Goal: Task Accomplishment & Management: Use online tool/utility

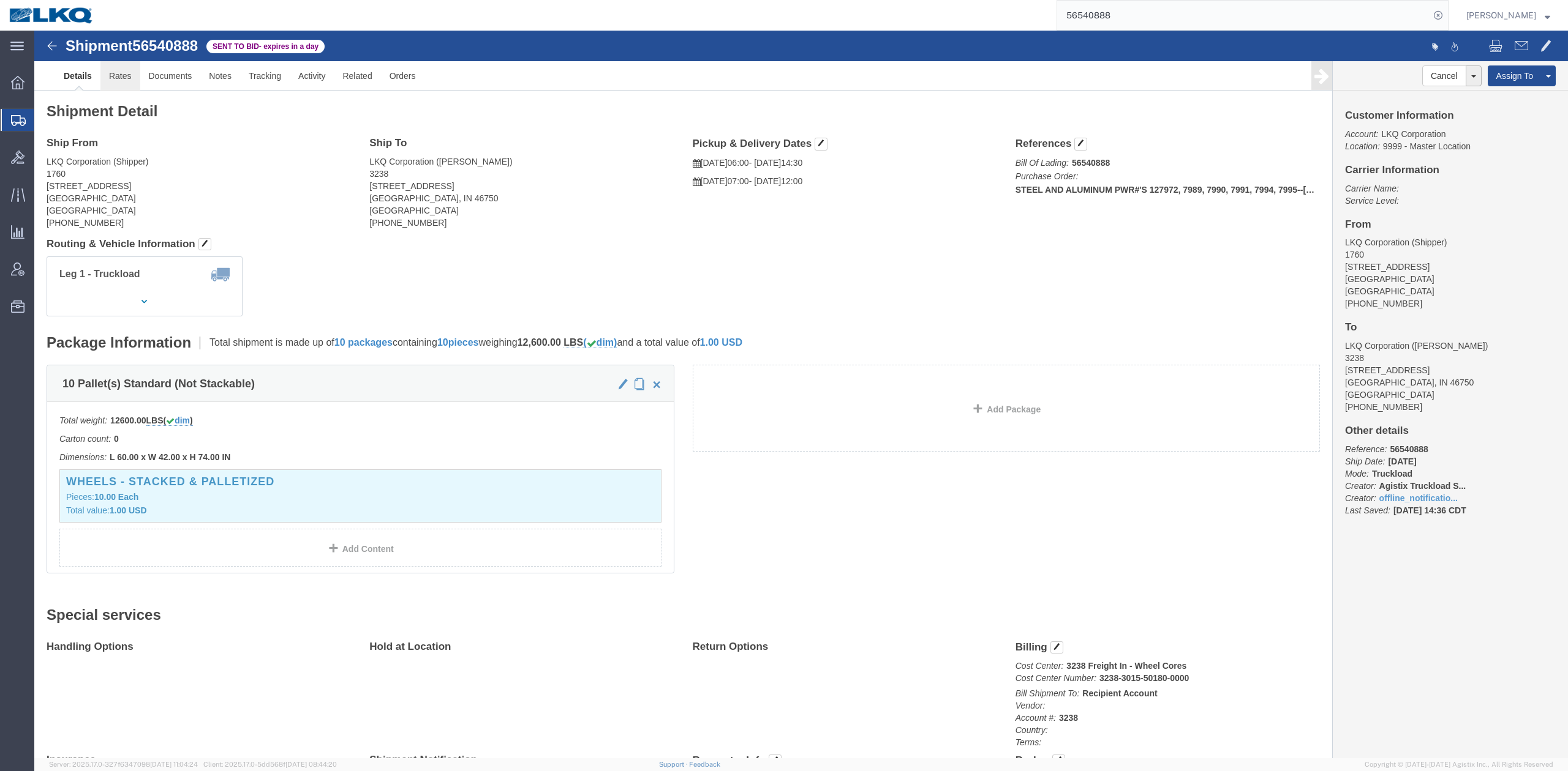
click link "Rates"
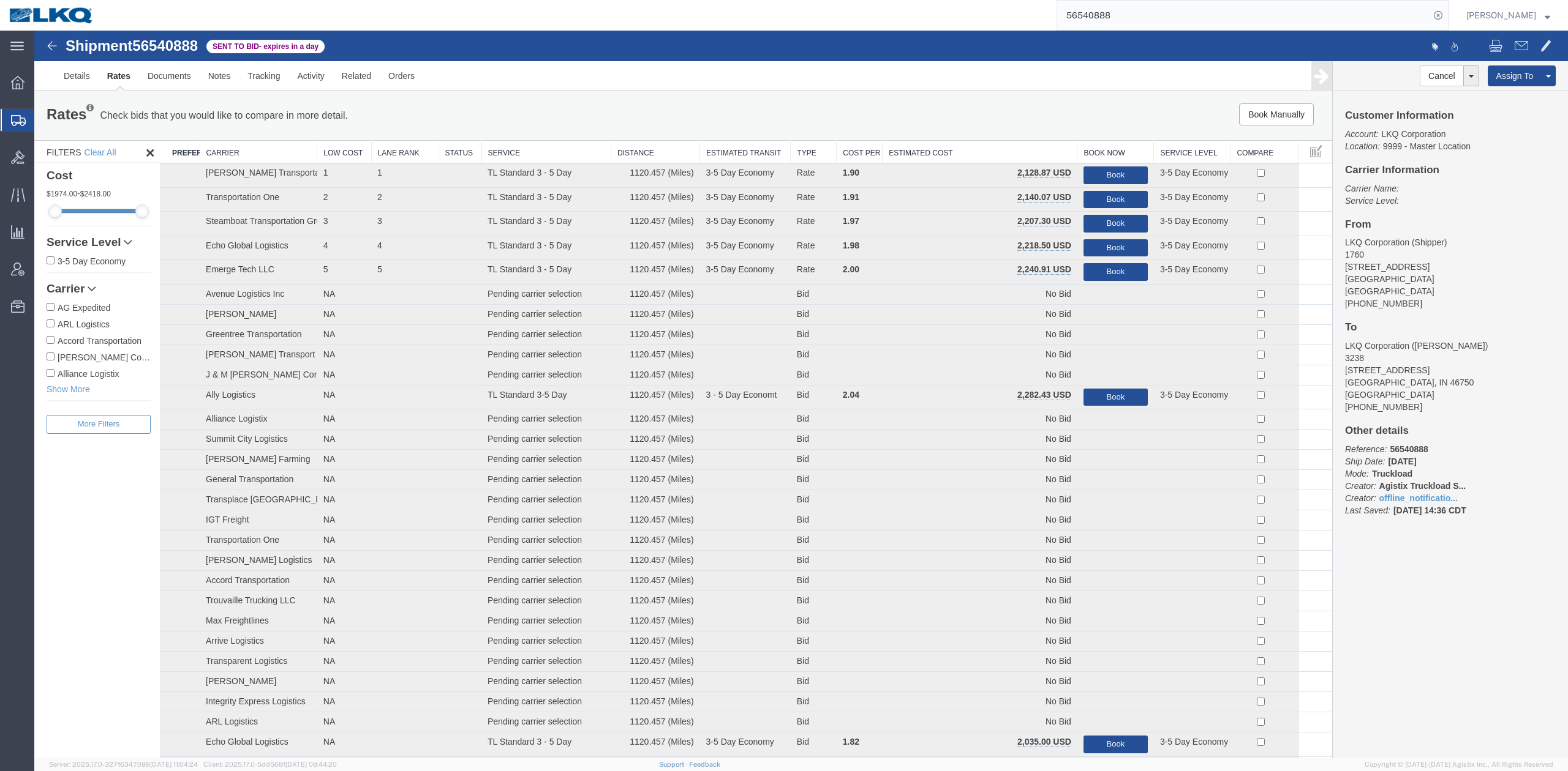
click at [1003, 157] on th "Estimated Cost" at bounding box center [980, 152] width 195 height 23
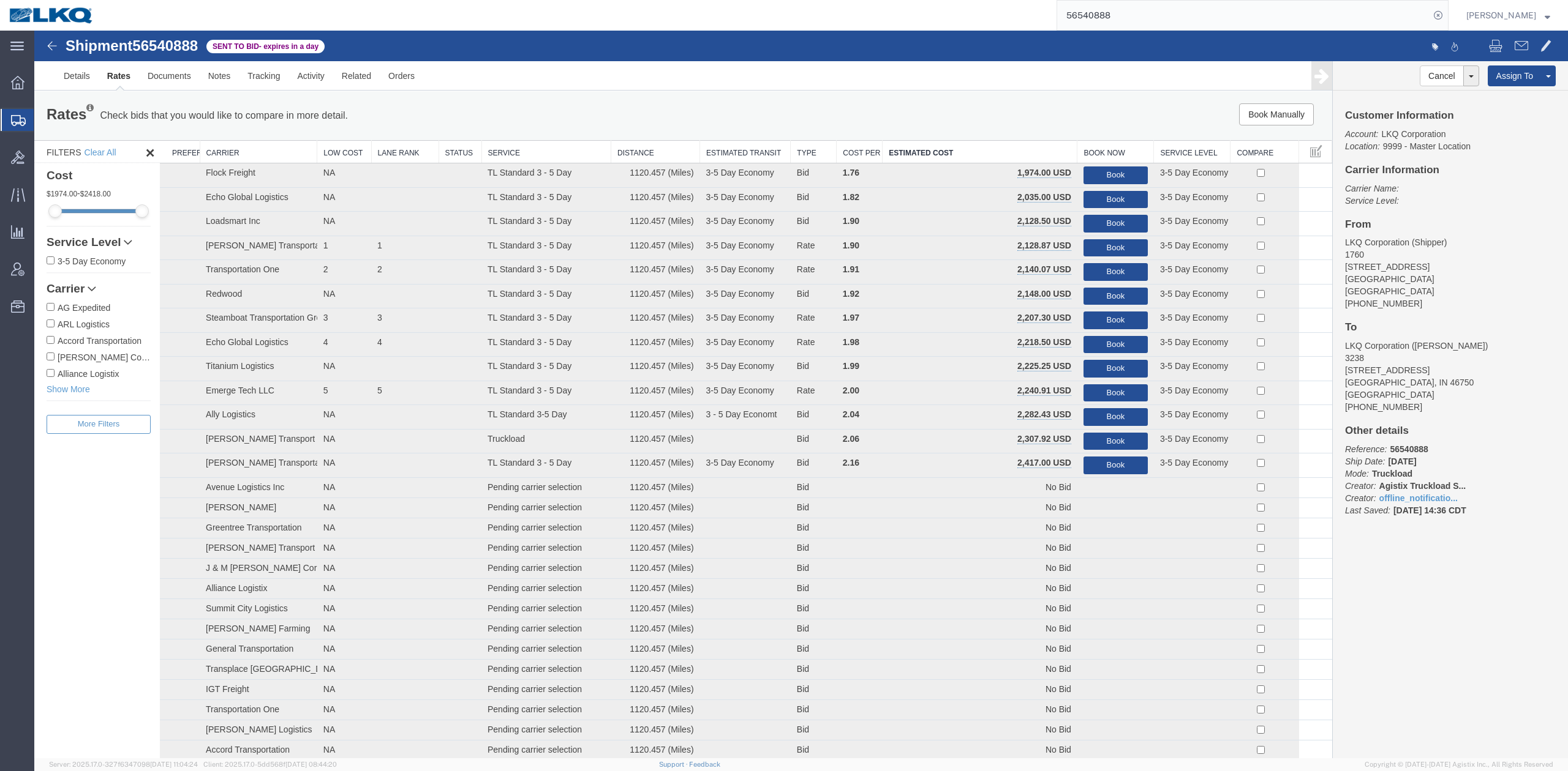
click at [1147, 20] on input "56540888" at bounding box center [1243, 15] width 372 height 29
click at [1146, 20] on input "56540888" at bounding box center [1243, 15] width 372 height 29
paste input "199"
click at [1446, 14] on icon at bounding box center [1438, 15] width 17 height 17
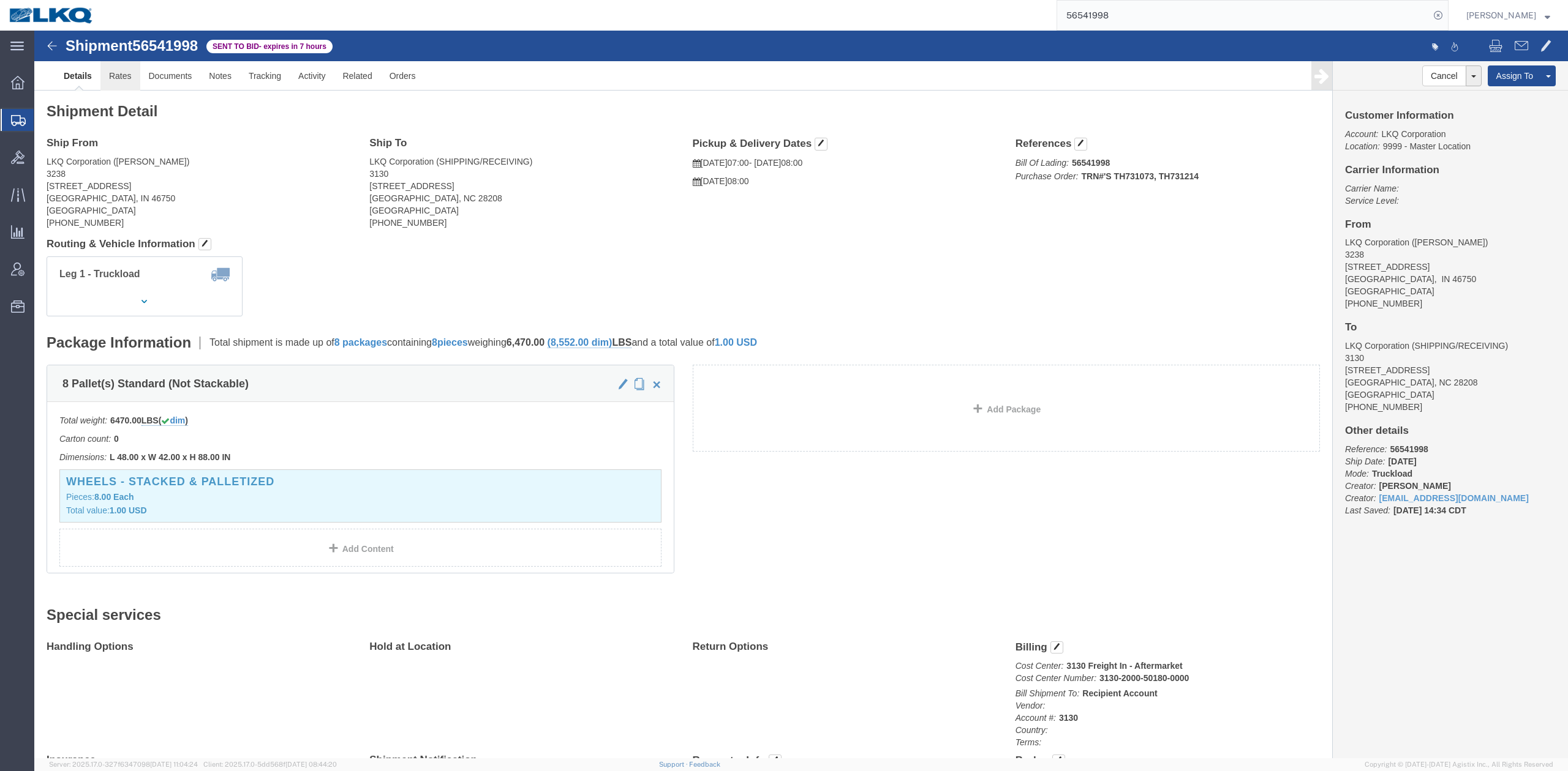
click link "Rates"
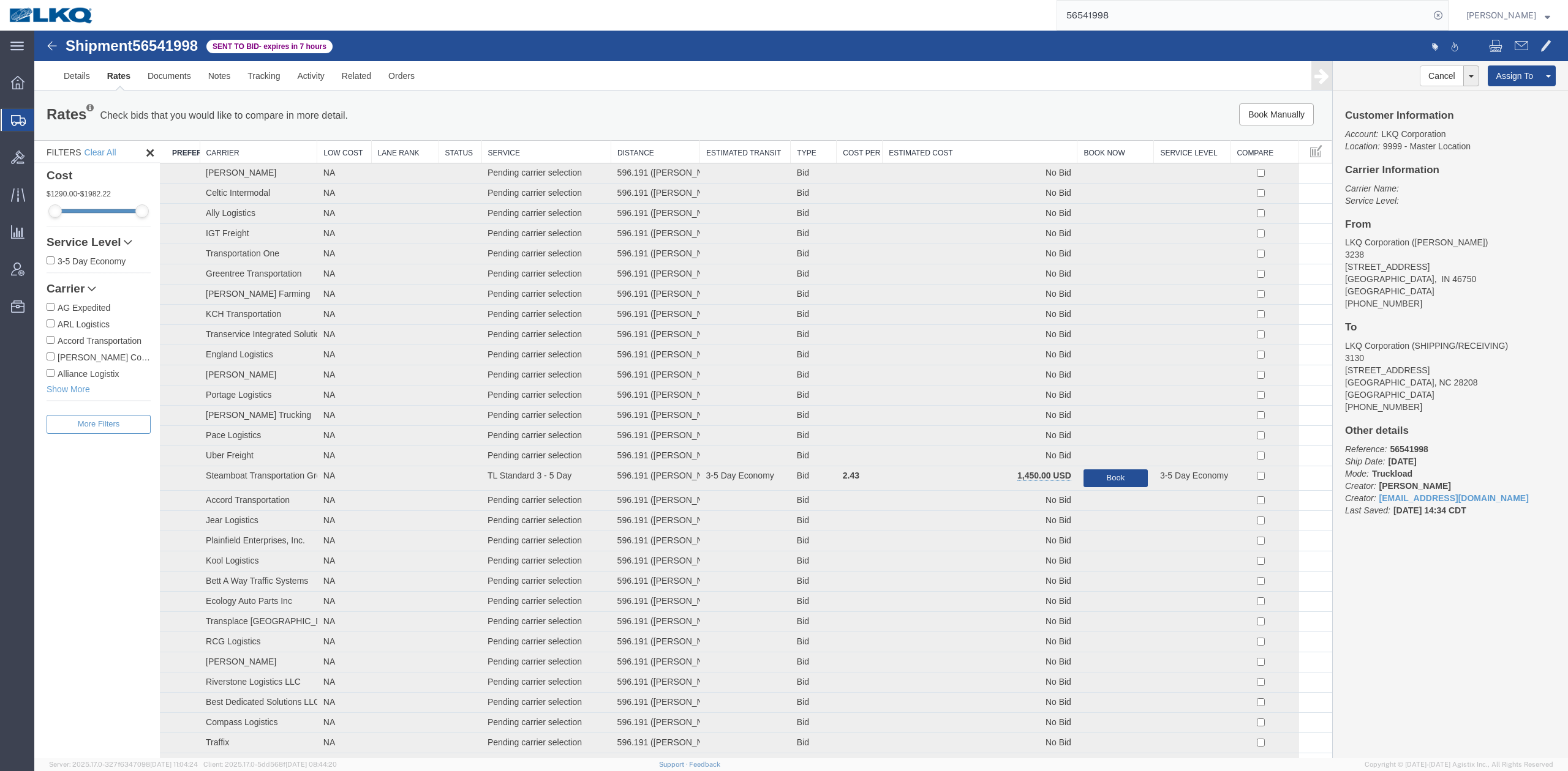
click at [978, 148] on th "Estimated Cost" at bounding box center [980, 152] width 195 height 23
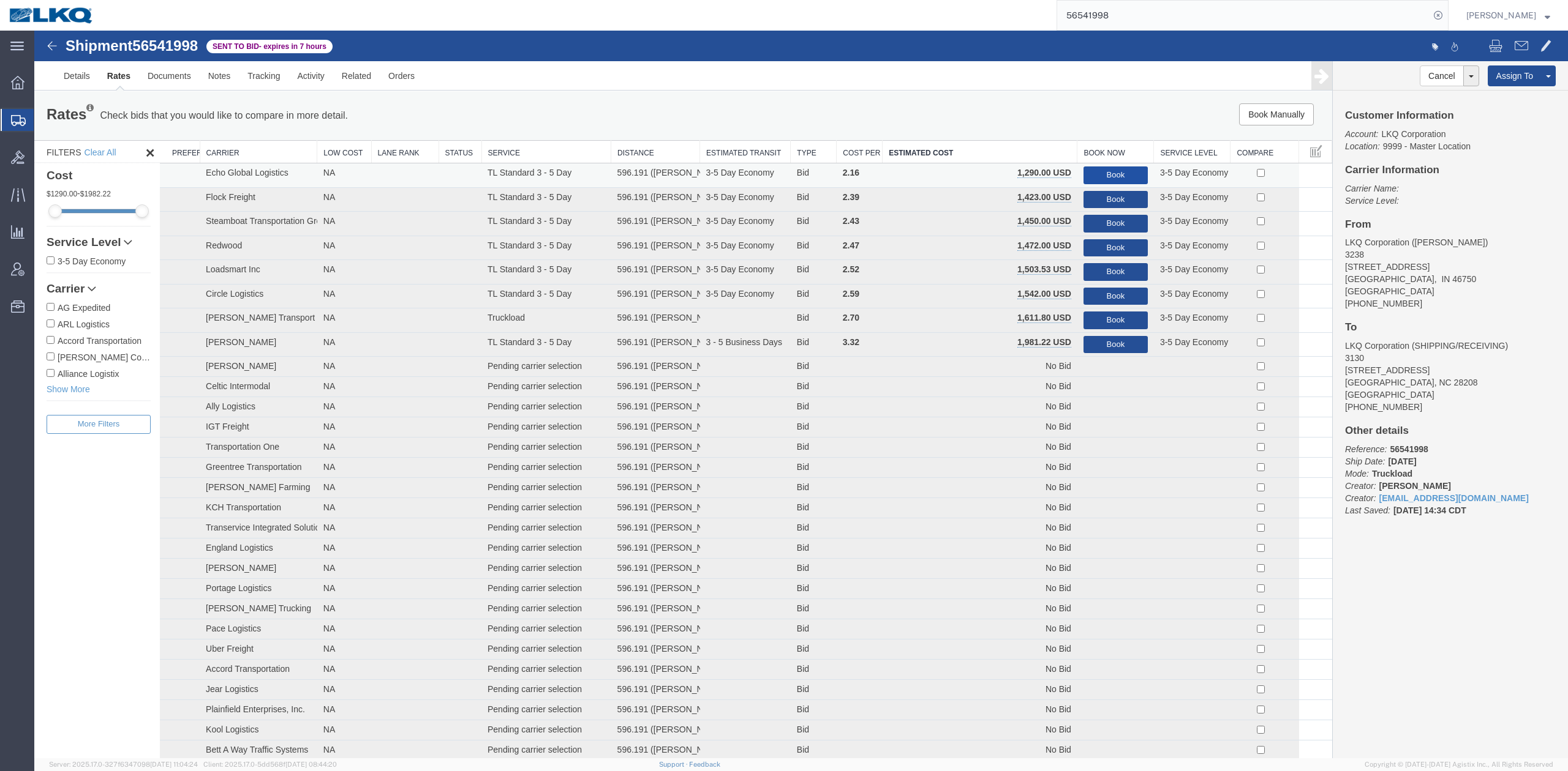
click at [1083, 177] on button "Book" at bounding box center [1115, 175] width 64 height 18
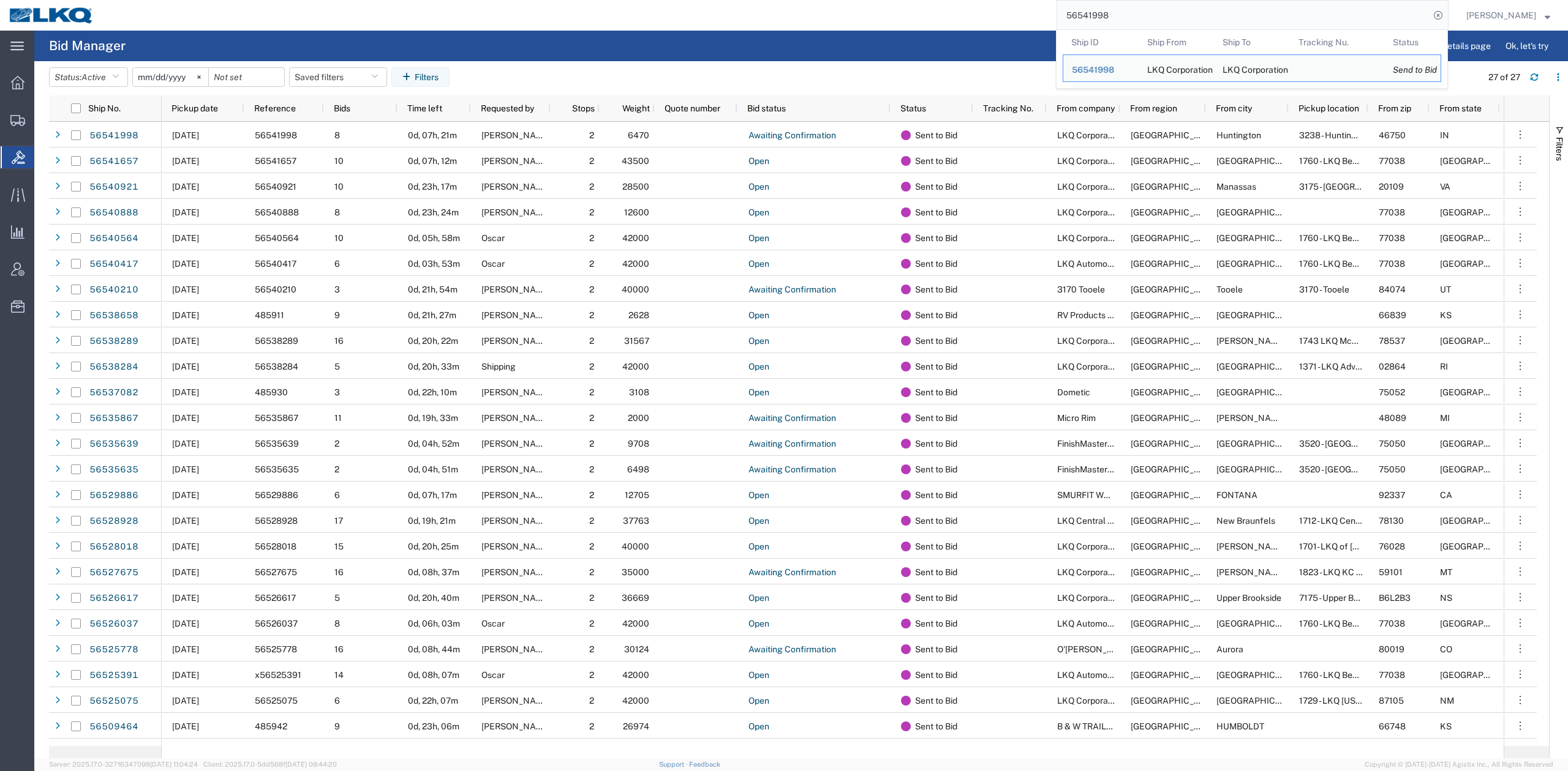
click at [1242, 18] on input "56541998" at bounding box center [1243, 15] width 372 height 29
paste input "088"
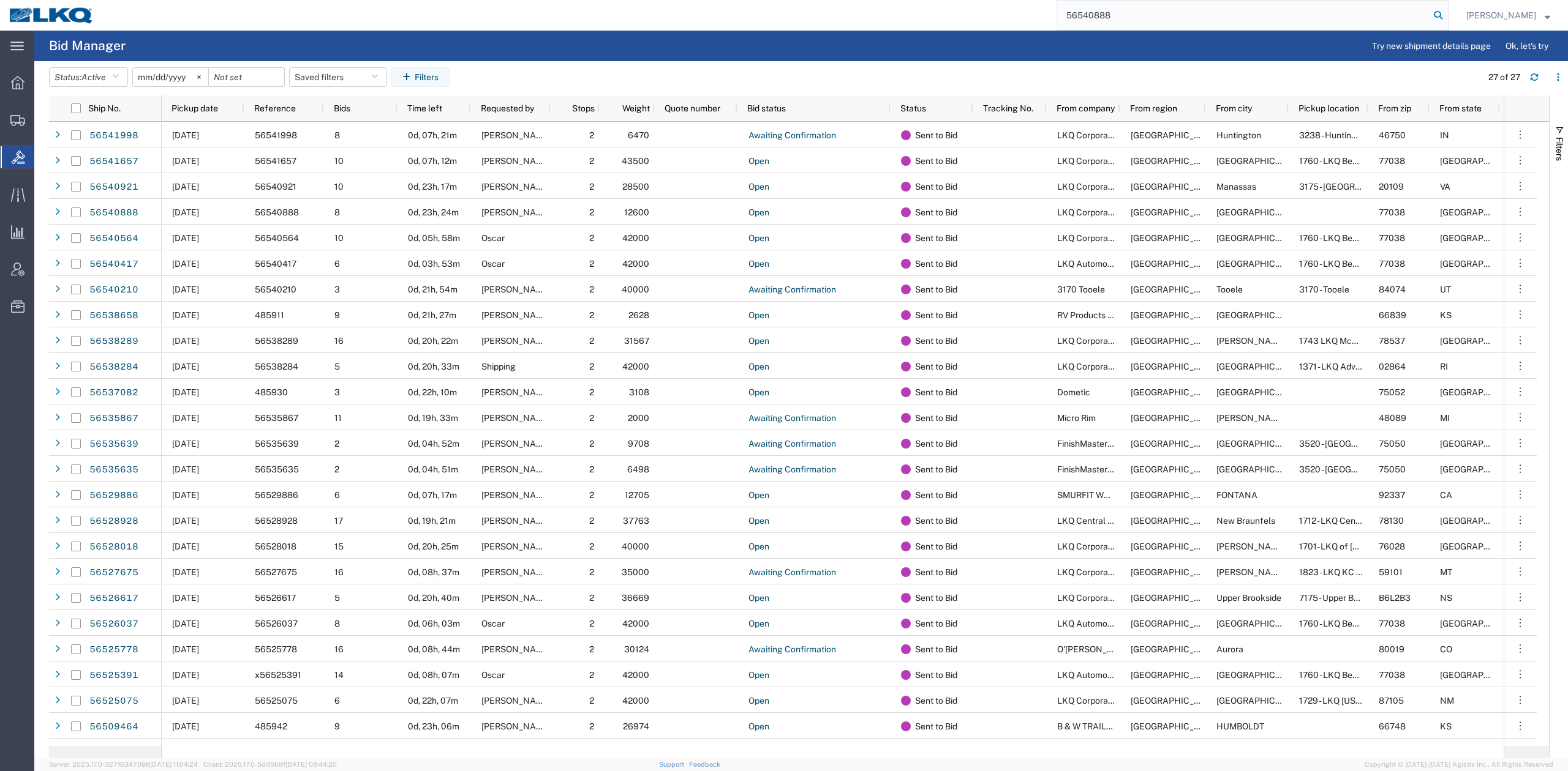
type input "56540888"
click at [1446, 13] on icon at bounding box center [1438, 15] width 17 height 17
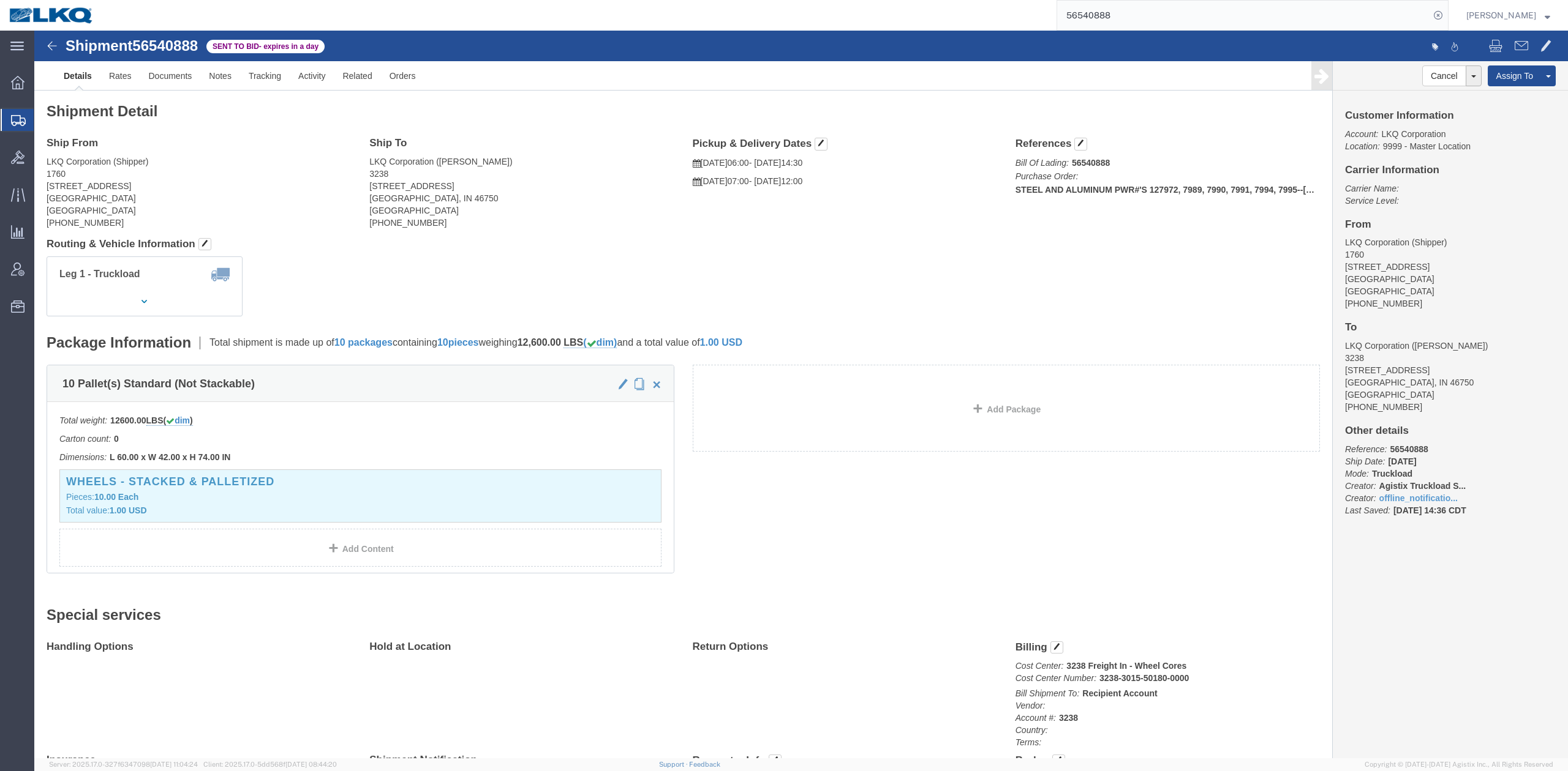
drag, startPoint x: 695, startPoint y: 232, endPoint x: 642, endPoint y: 84, distance: 157.2
click div "Leg 1 - Truckload Vehicle 1: Standard Dry Van (53 Feet) Number of trucks: 1"
click link "Rates"
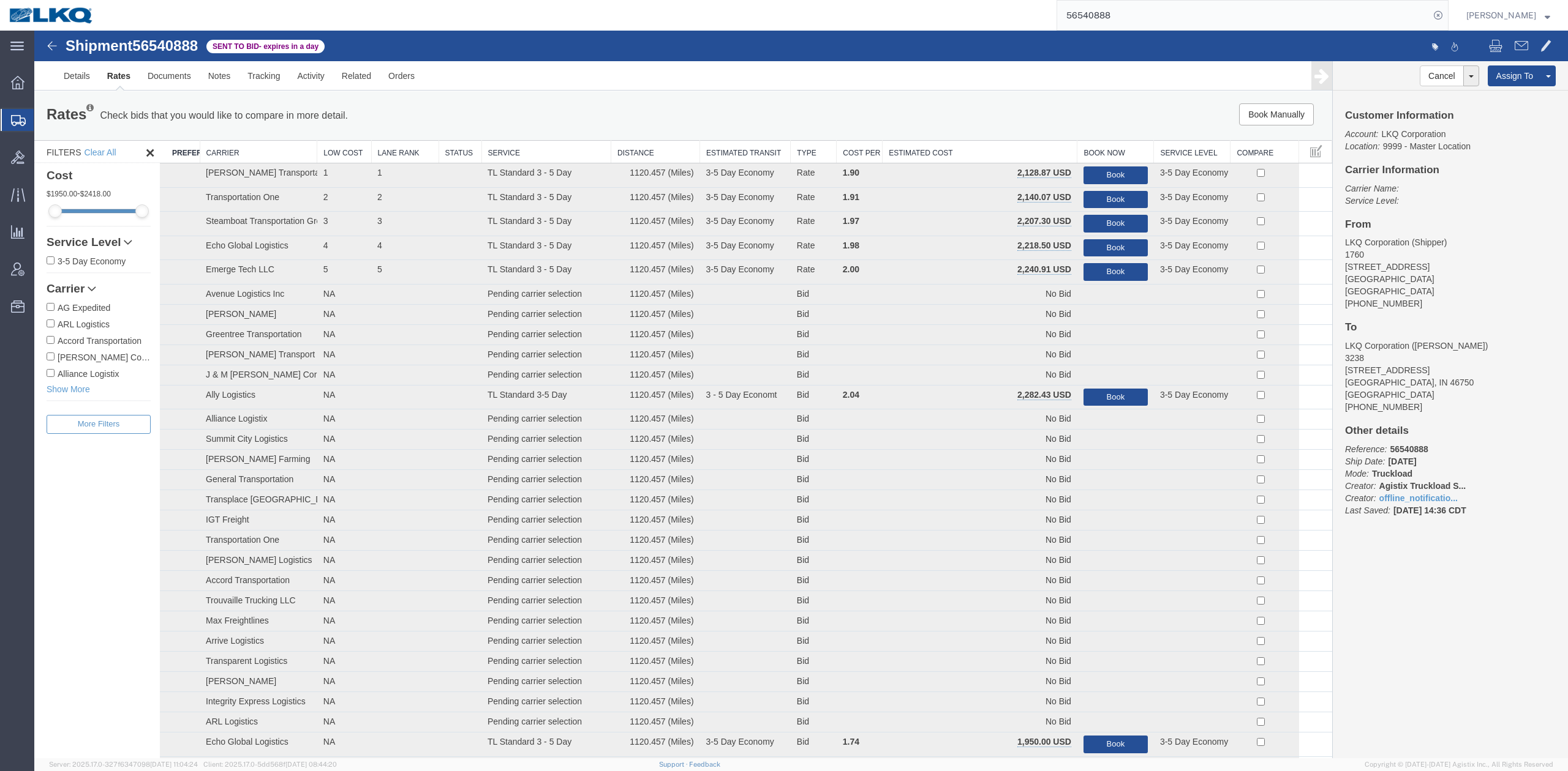
click at [1014, 157] on th "Estimated Cost" at bounding box center [980, 152] width 195 height 23
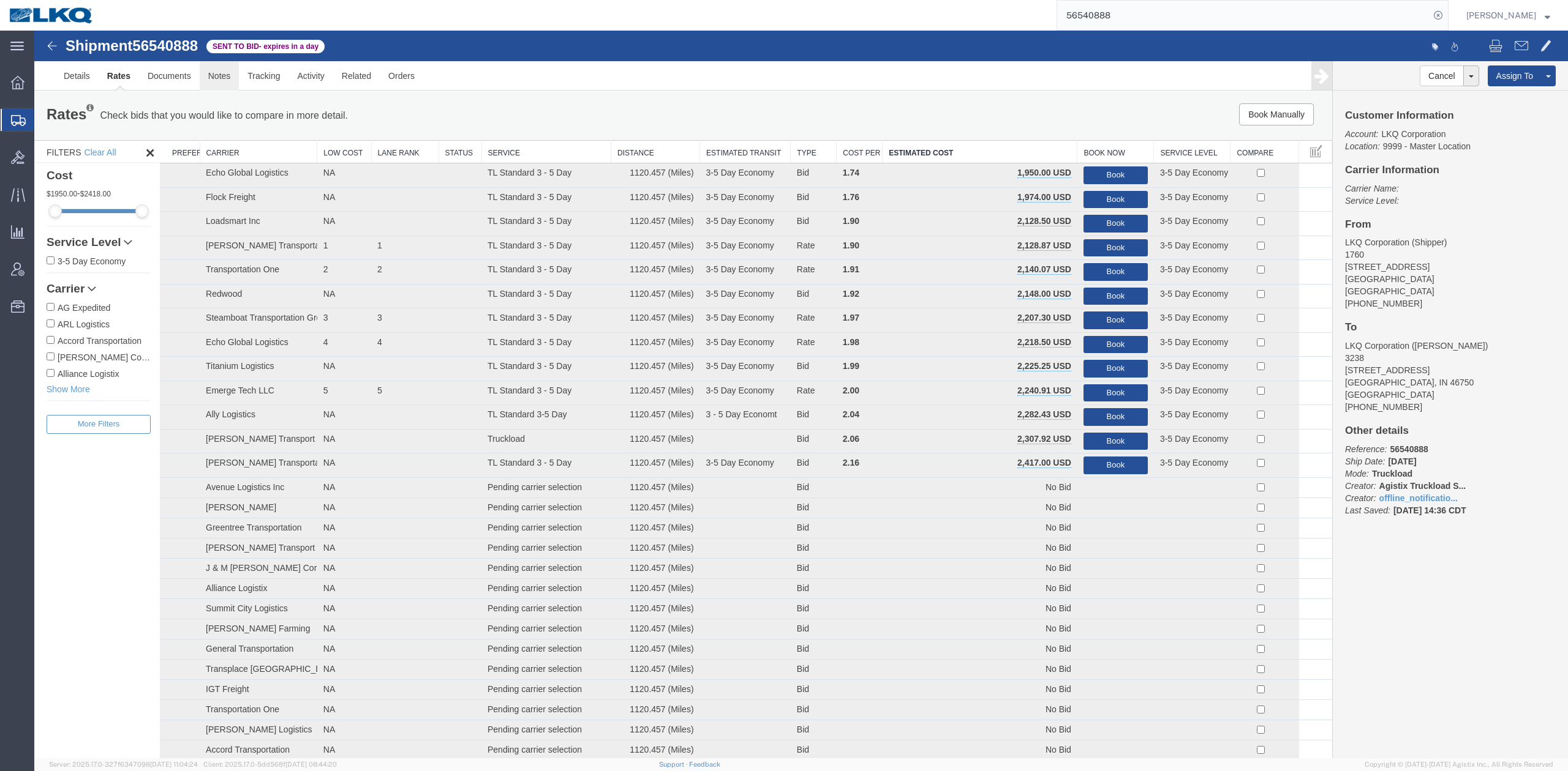
click at [218, 83] on link "Notes" at bounding box center [219, 75] width 40 height 29
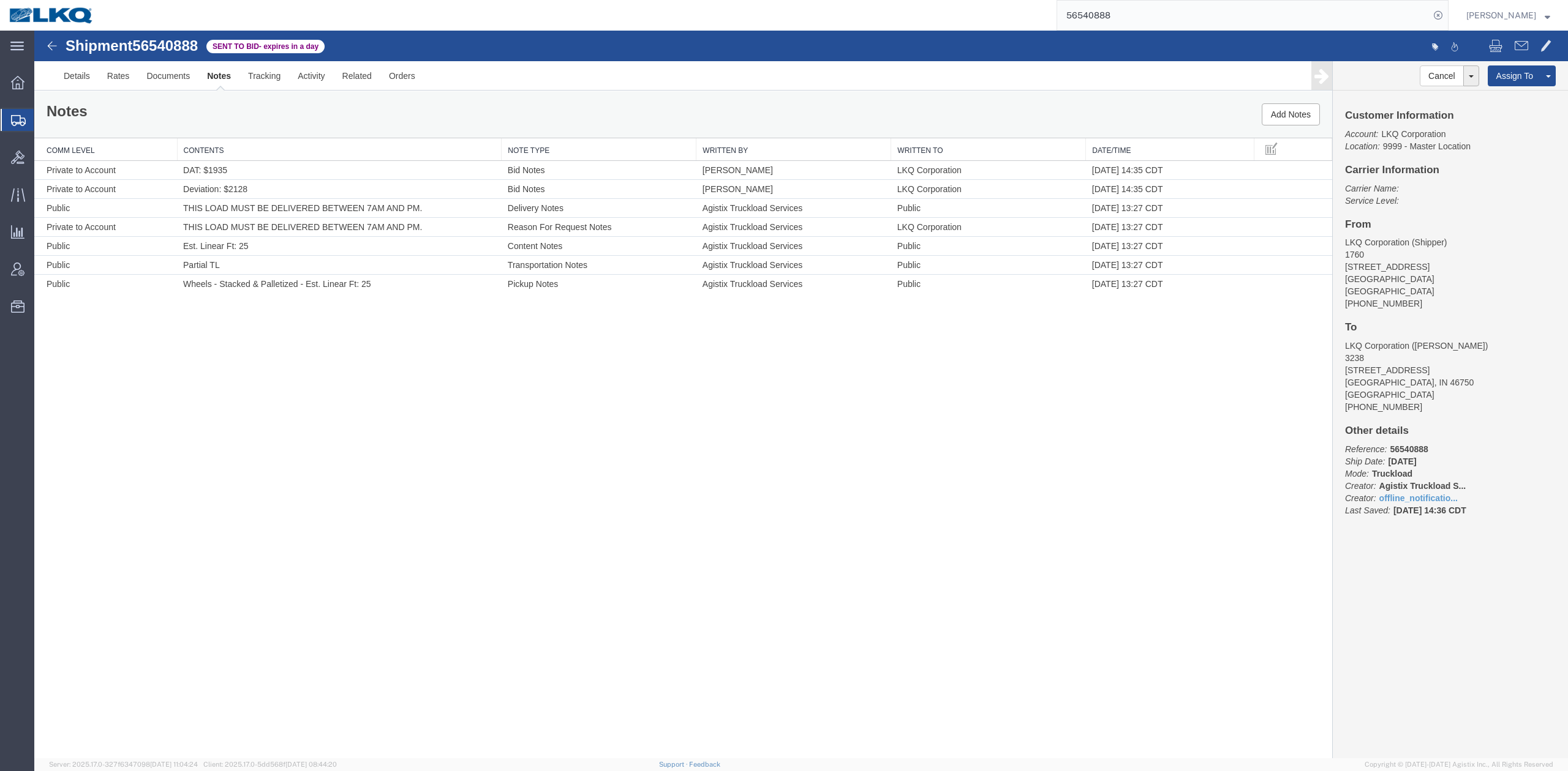
click at [34, 31] on link "Edit Notes" at bounding box center [34, 31] width 0 height 0
select select "BID_NOTES"
select select "PRIVATE_TO_ACCOUNT"
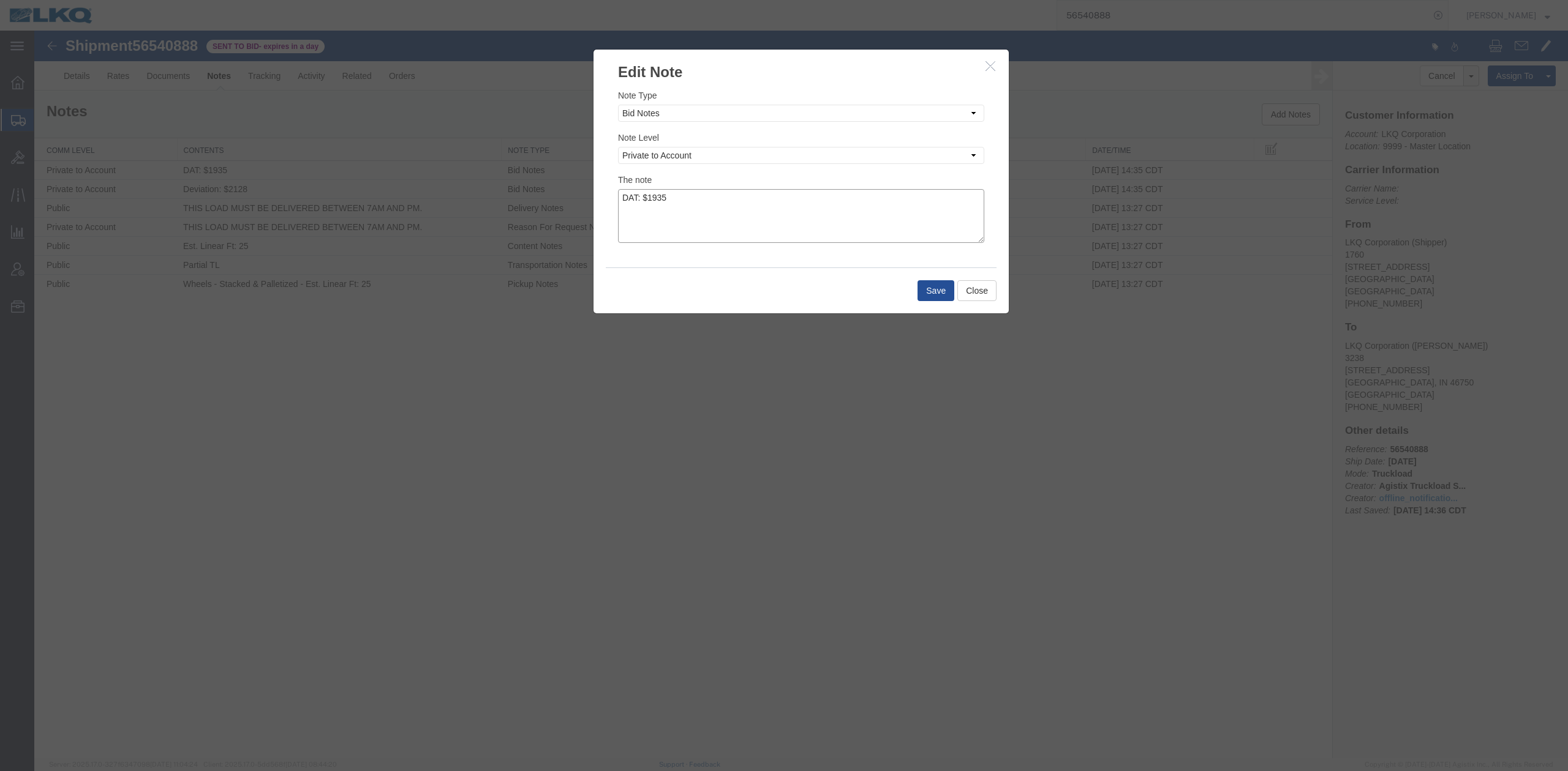
click at [784, 189] on textarea "DAT: $1935" at bounding box center [801, 216] width 366 height 54
type textarea "DAT: $1935, Original: $2000"
click at [927, 290] on button "Save" at bounding box center [936, 291] width 37 height 21
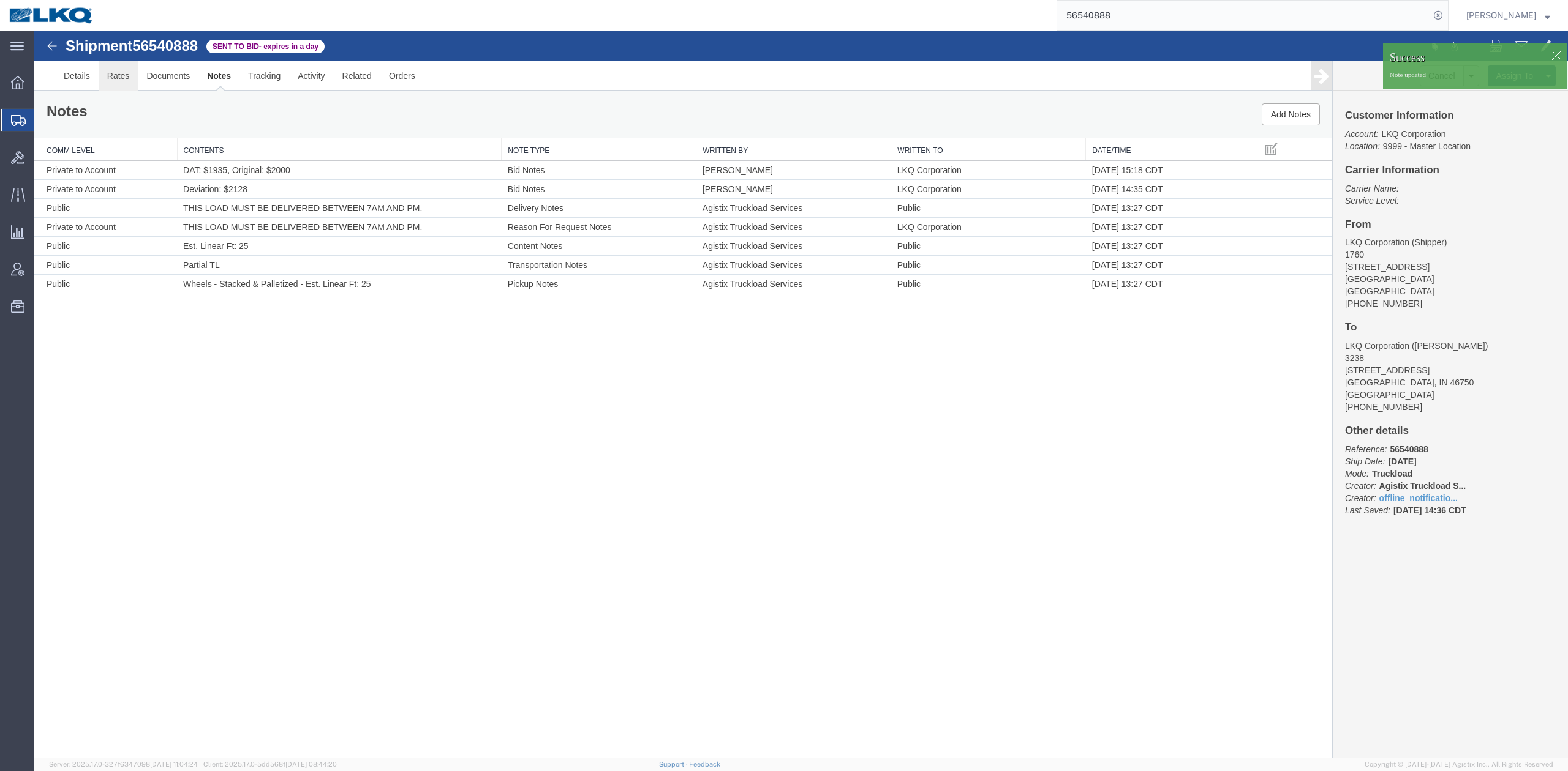
click at [116, 79] on link "Rates" at bounding box center [118, 75] width 40 height 29
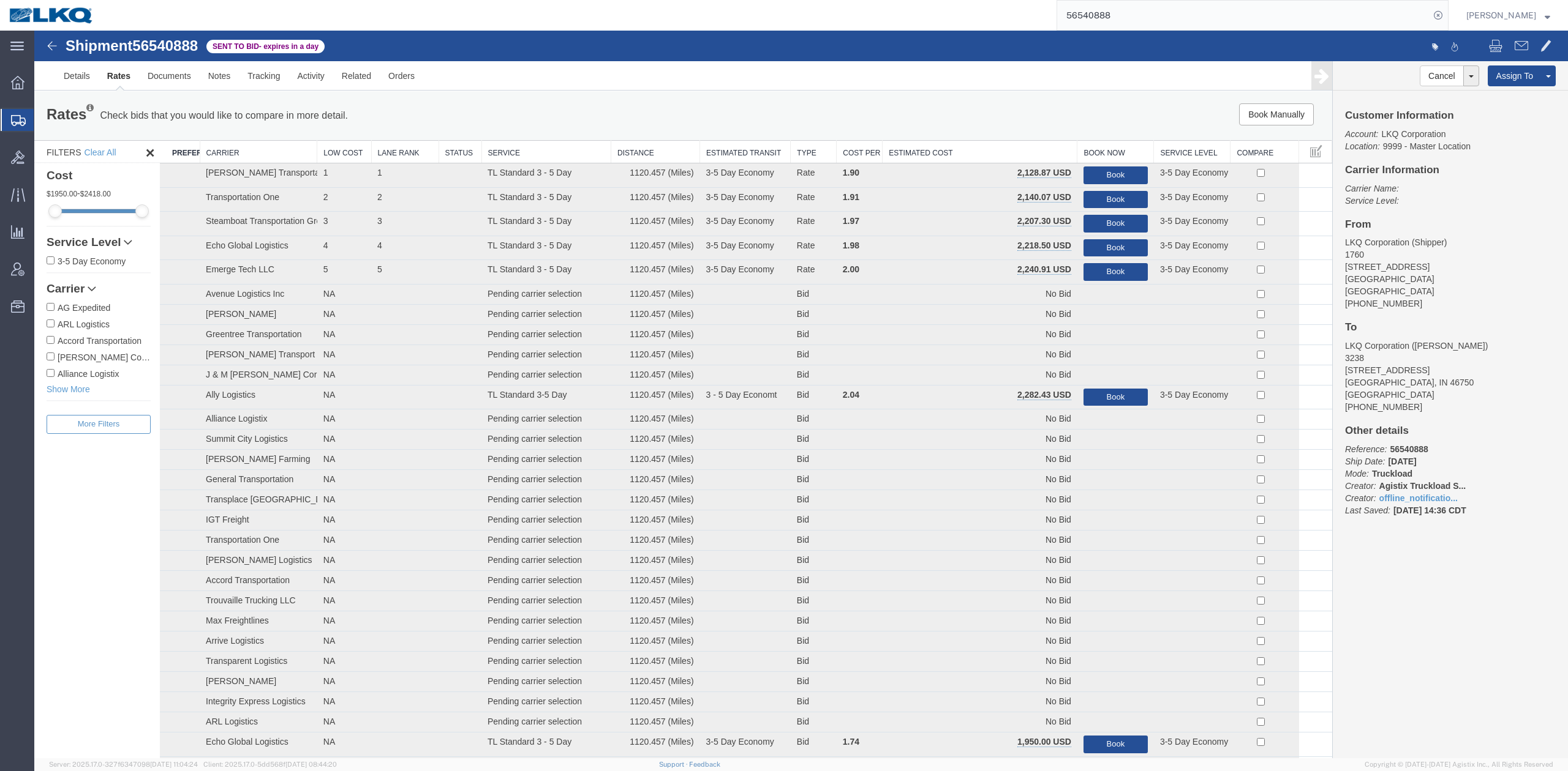
click at [979, 141] on th "Estimated Cost" at bounding box center [980, 152] width 195 height 23
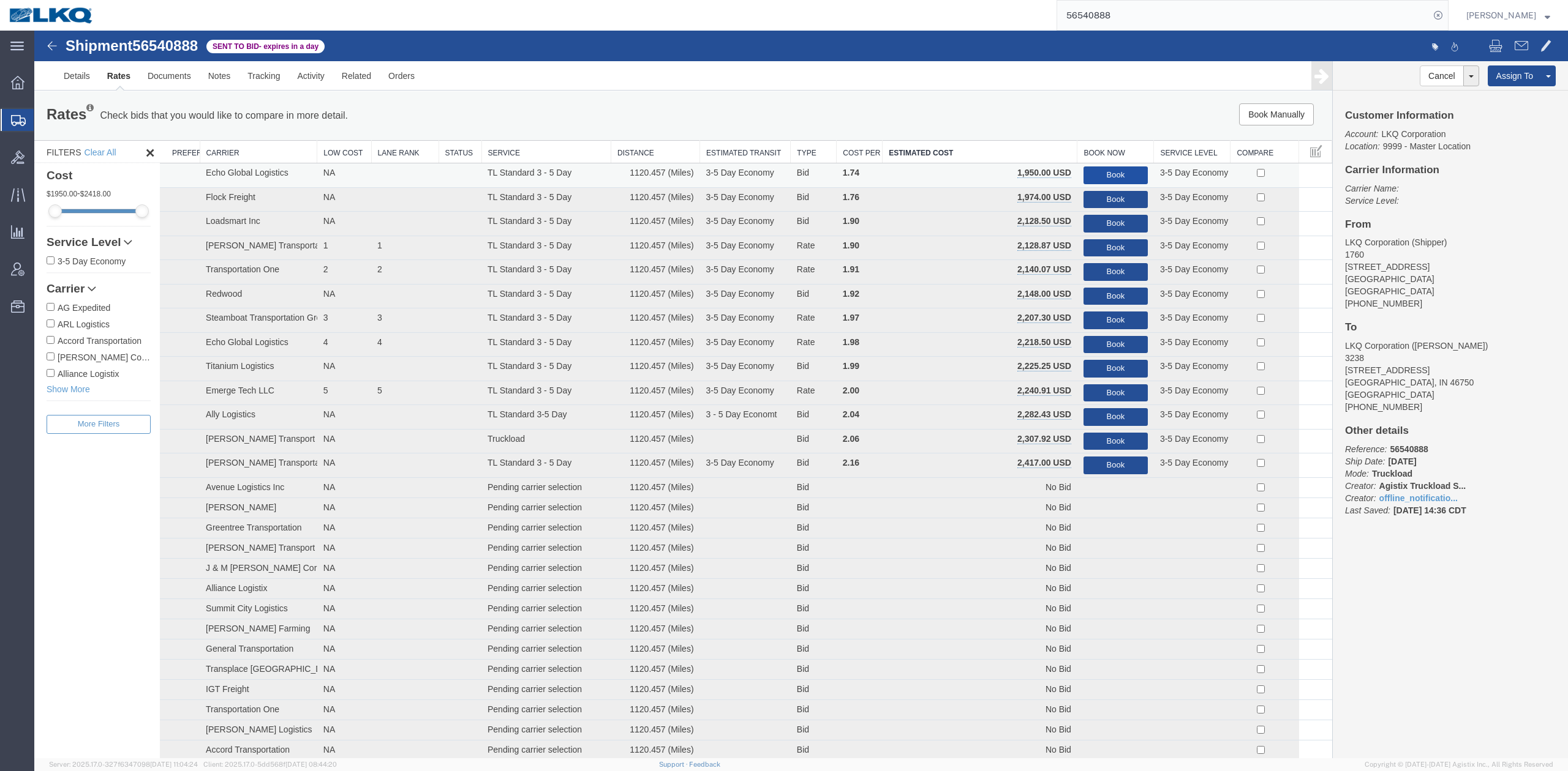
click at [1111, 174] on button "Book" at bounding box center [1115, 175] width 64 height 18
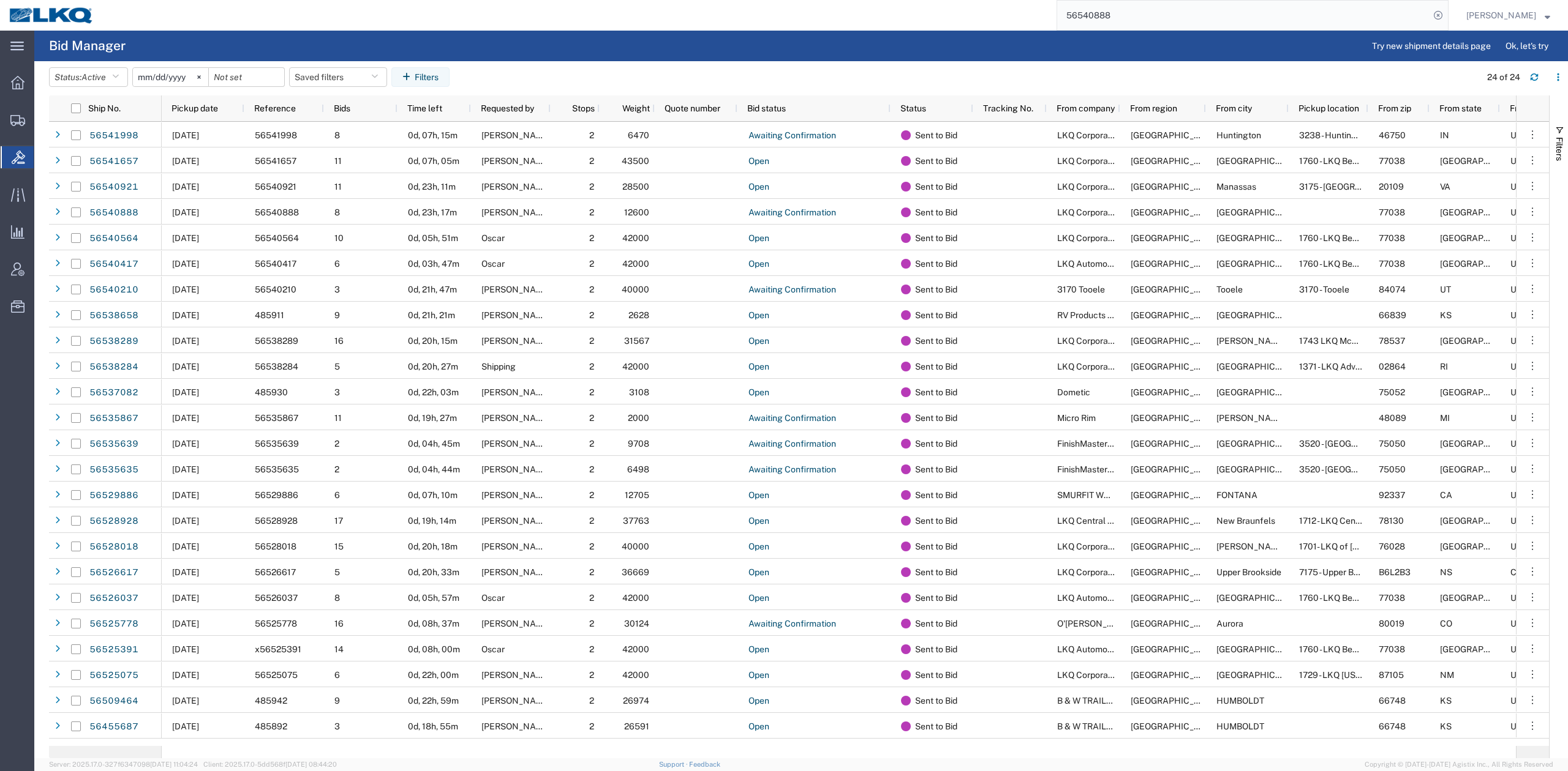
click at [1181, 8] on input "56540888" at bounding box center [1243, 15] width 372 height 29
paste input "191546"
type input "56191546"
click at [1473, 16] on nav "56191546 Matt Harvey" at bounding box center [788, 15] width 1559 height 31
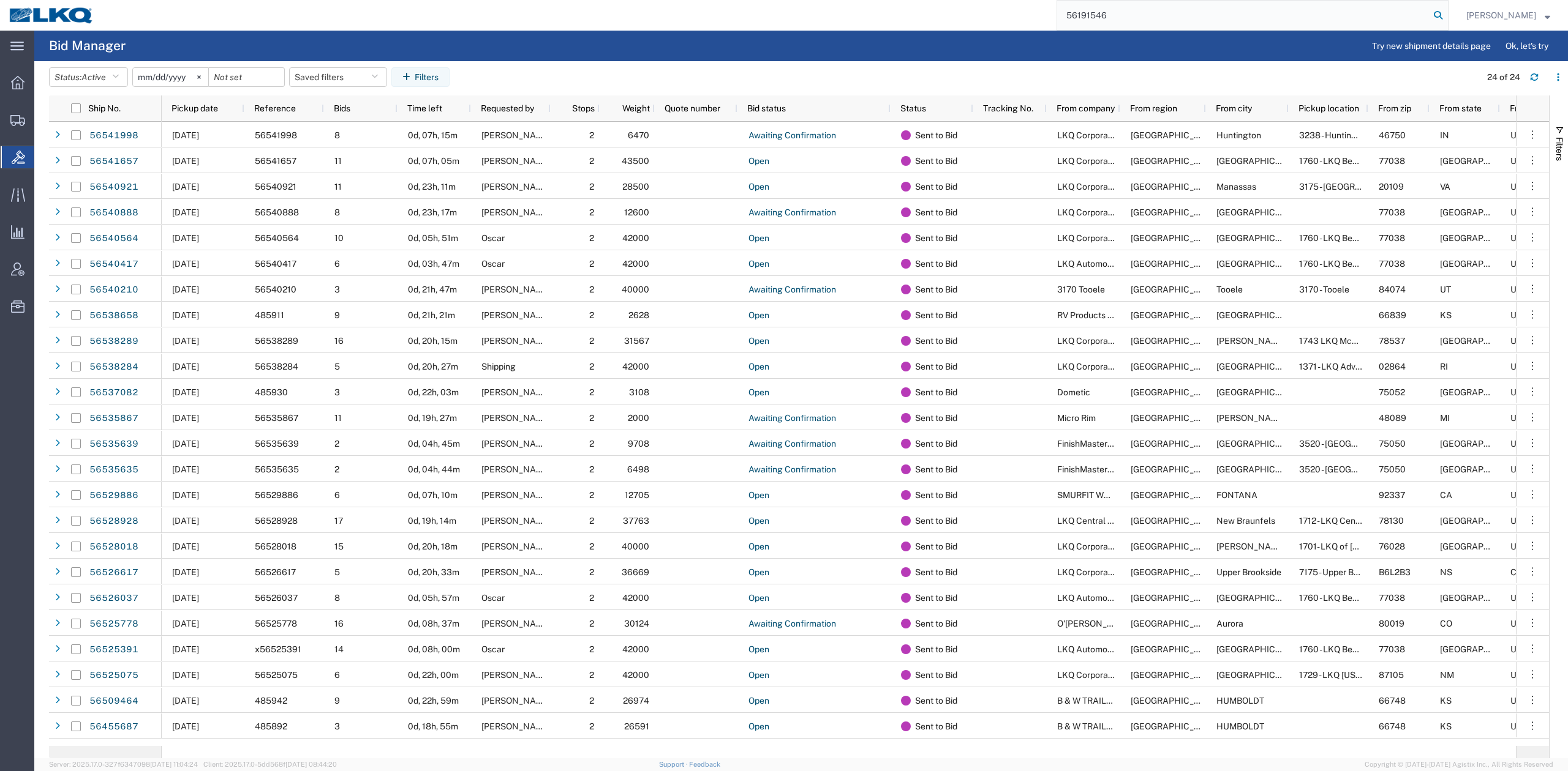
click at [1446, 16] on icon at bounding box center [1438, 15] width 17 height 17
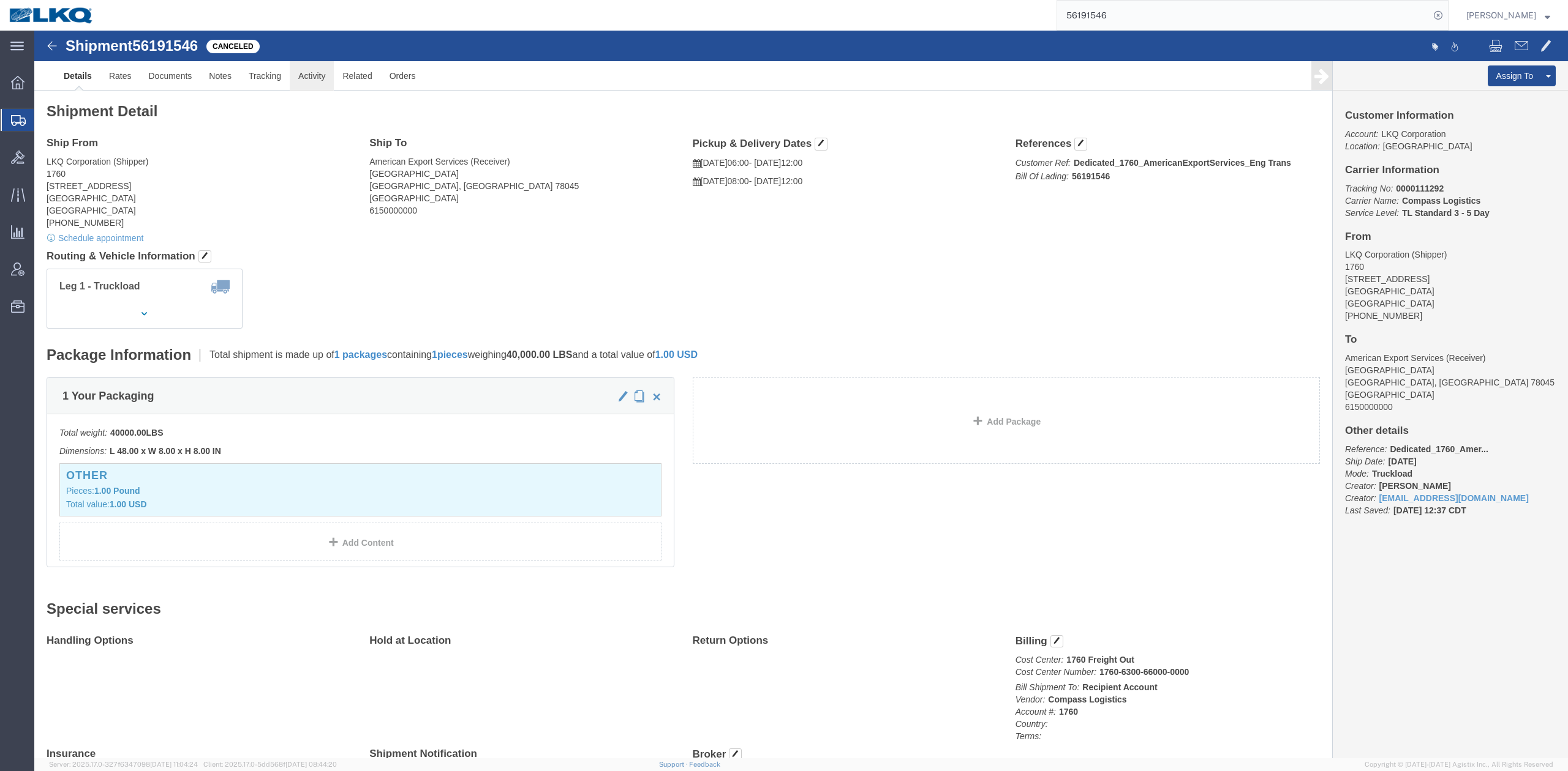
click link "Activity"
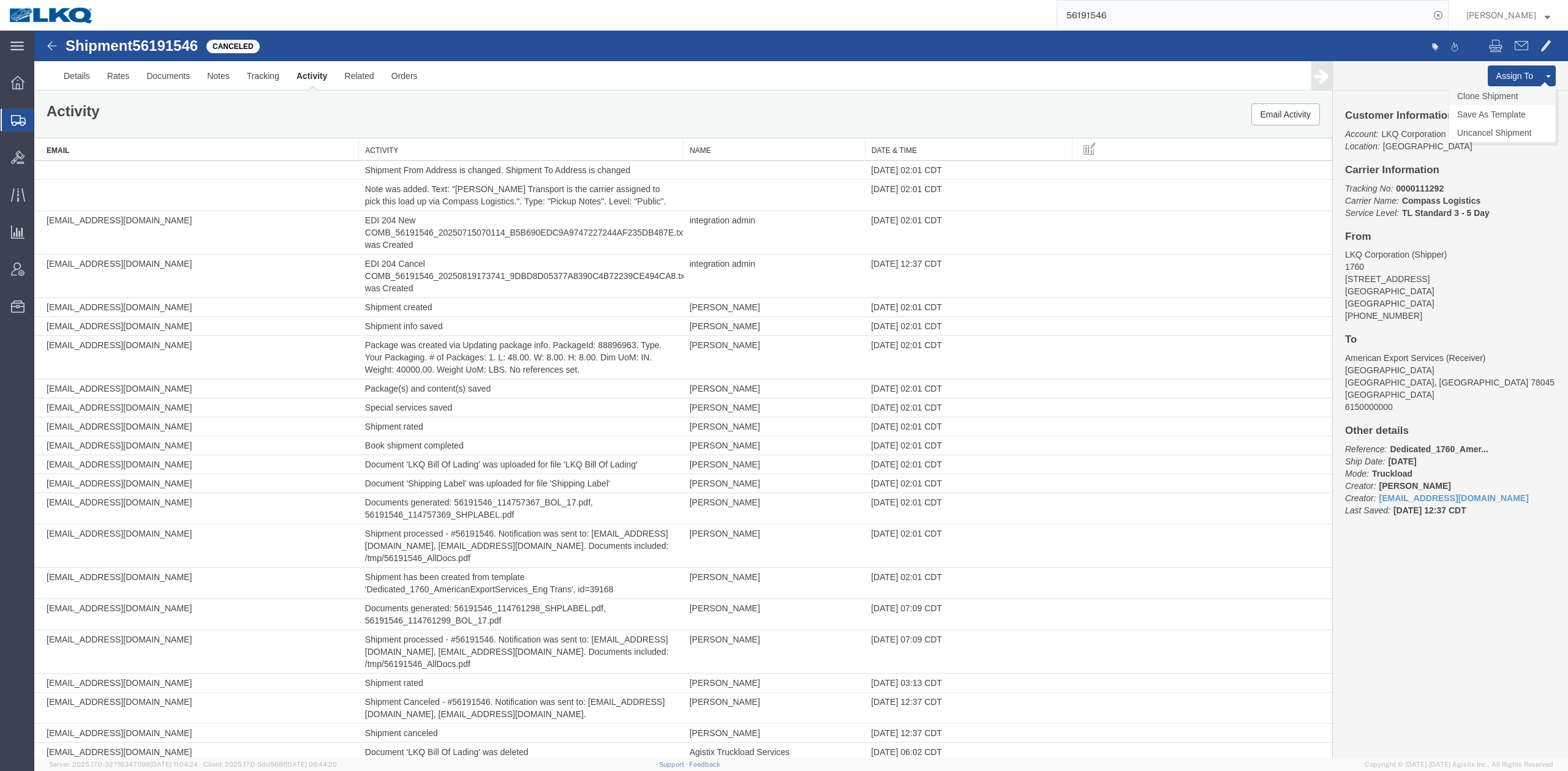
click at [1495, 94] on link "Clone Shipment" at bounding box center [1502, 96] width 106 height 18
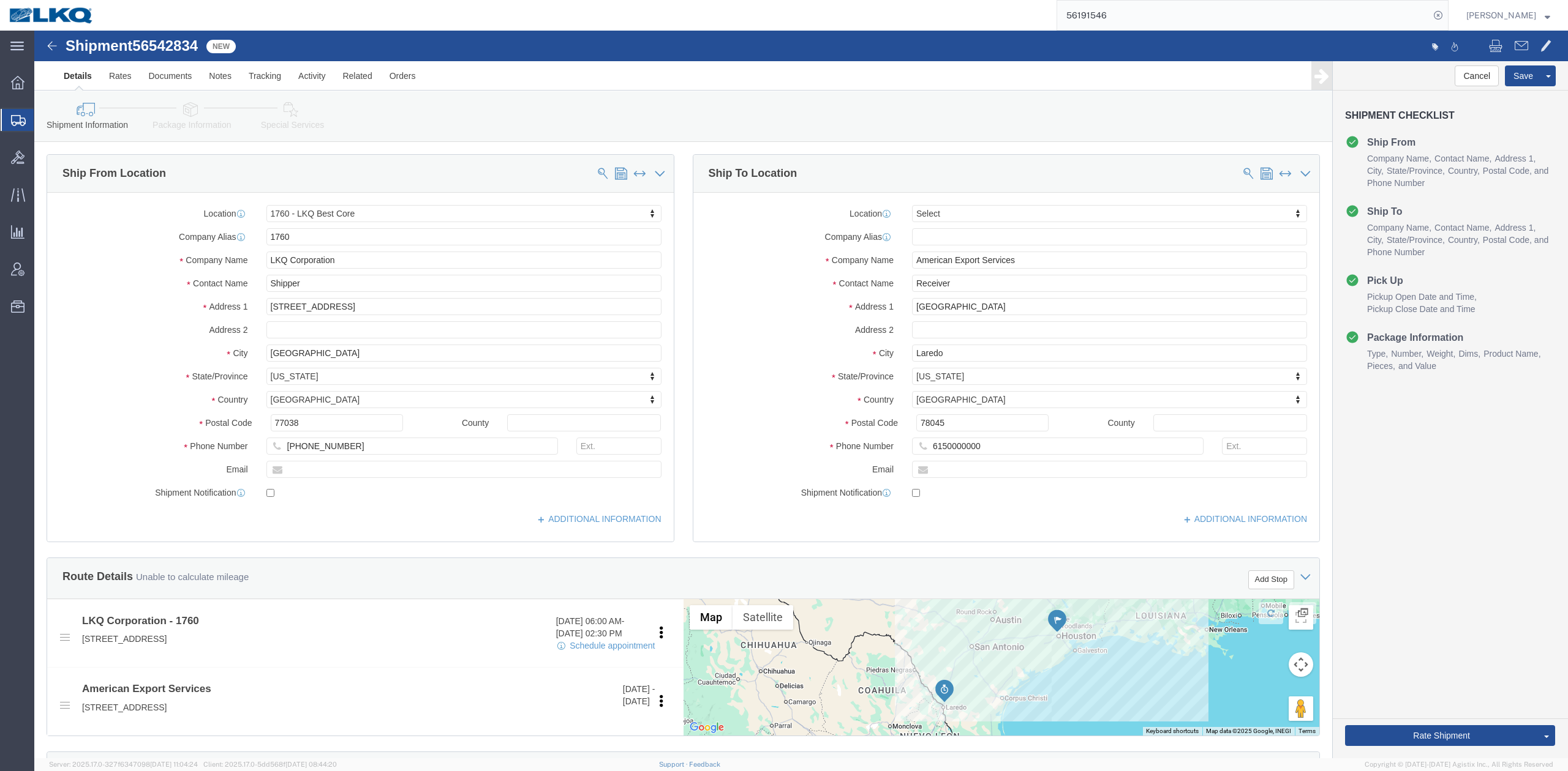
select select "27634"
select select
click input "901 Carriers Dr Industrial Park"
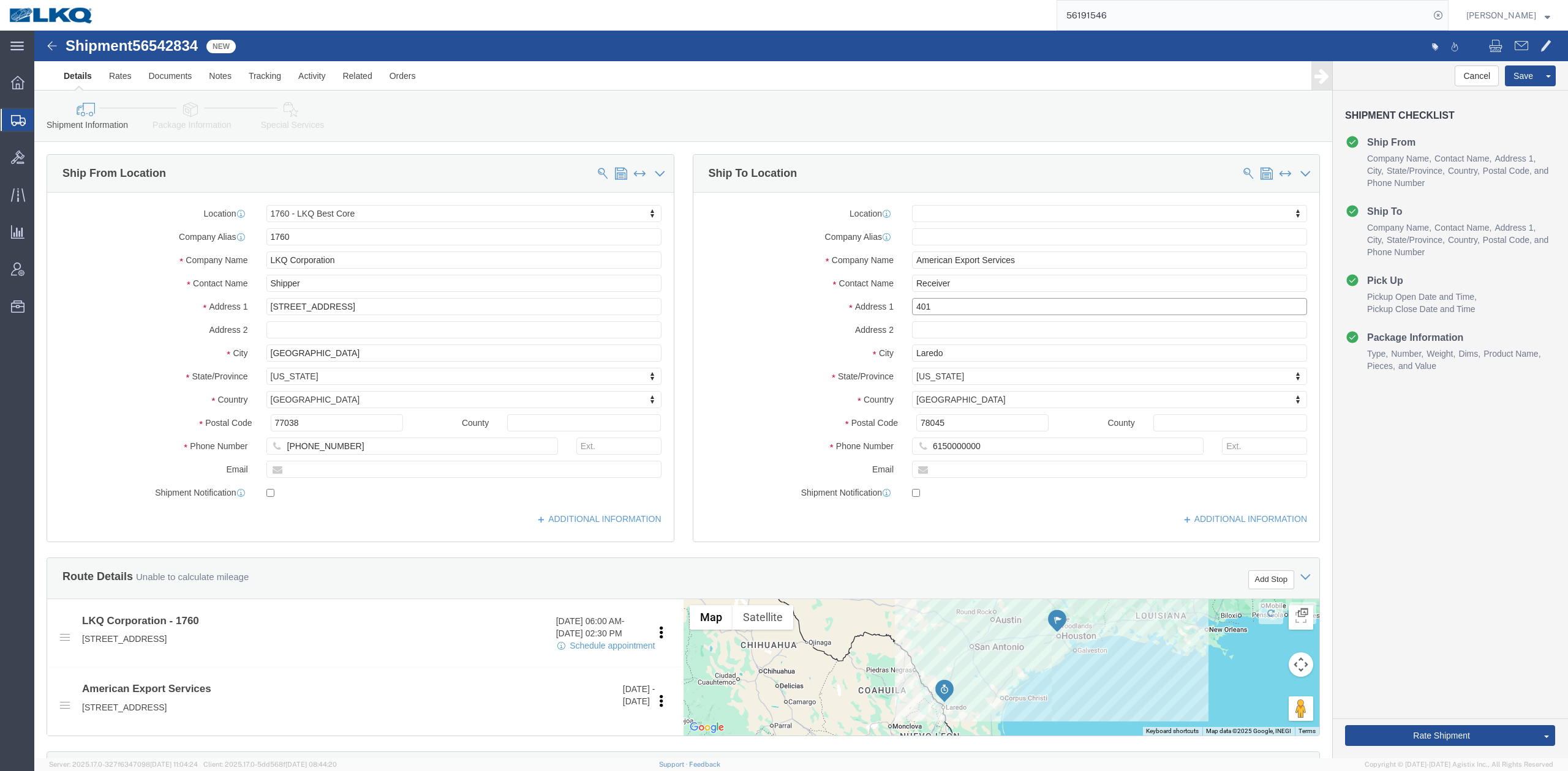
type input "401"
select select
click input "401"
type input "417 Nafta Blvd Milo Industrial Park"
select select
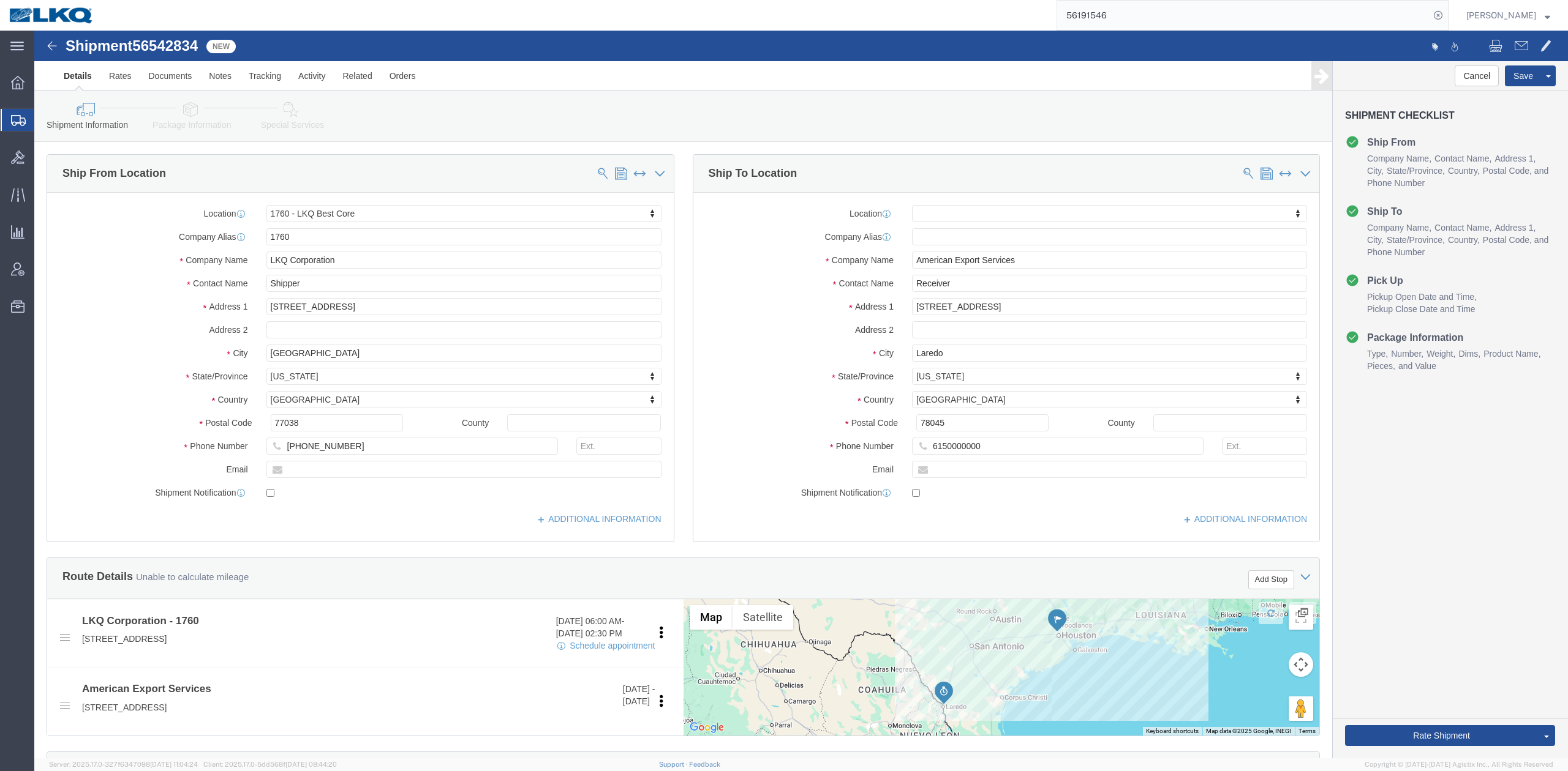
click label "Address 2"
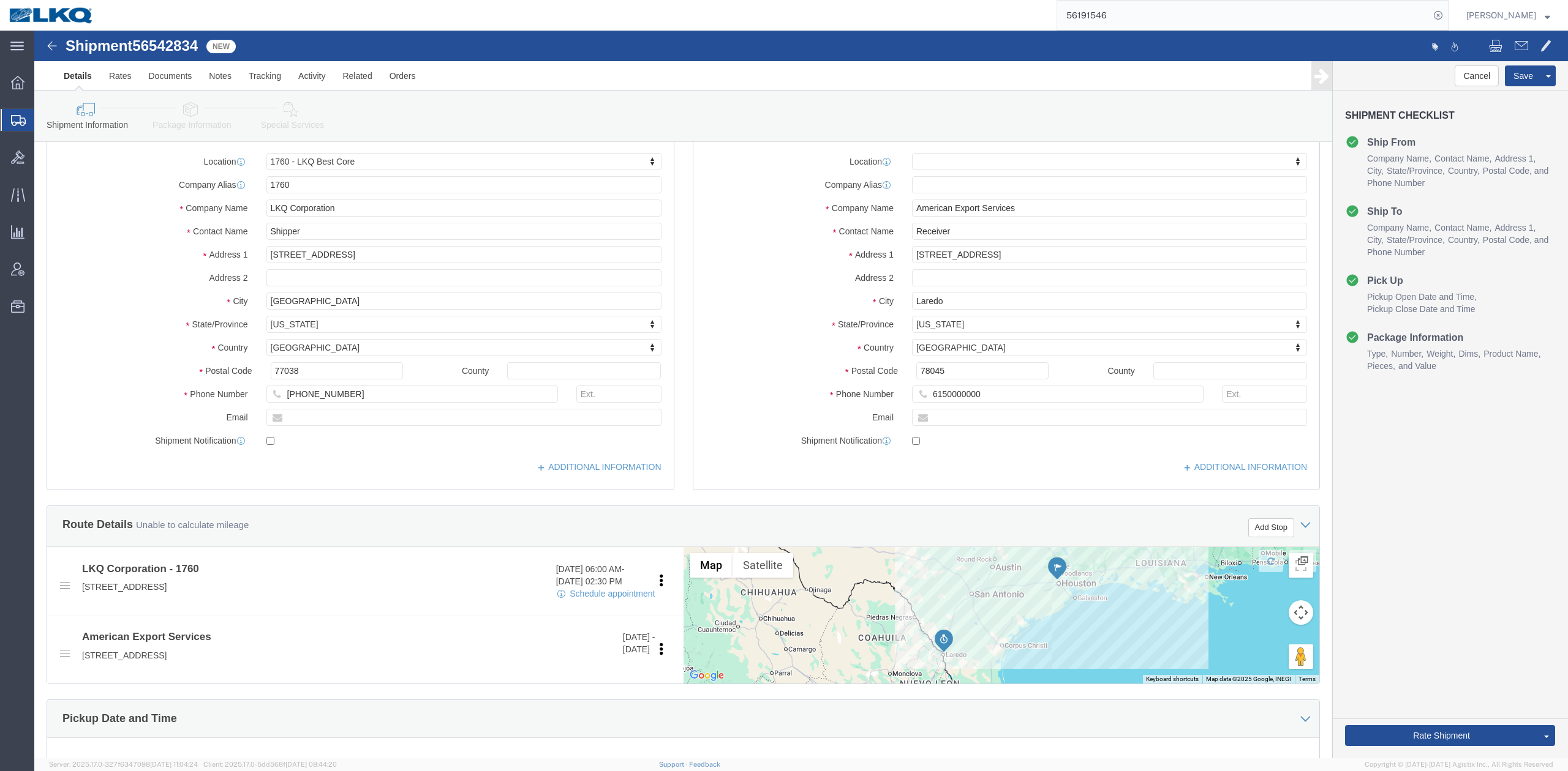
scroll to position [326, 0]
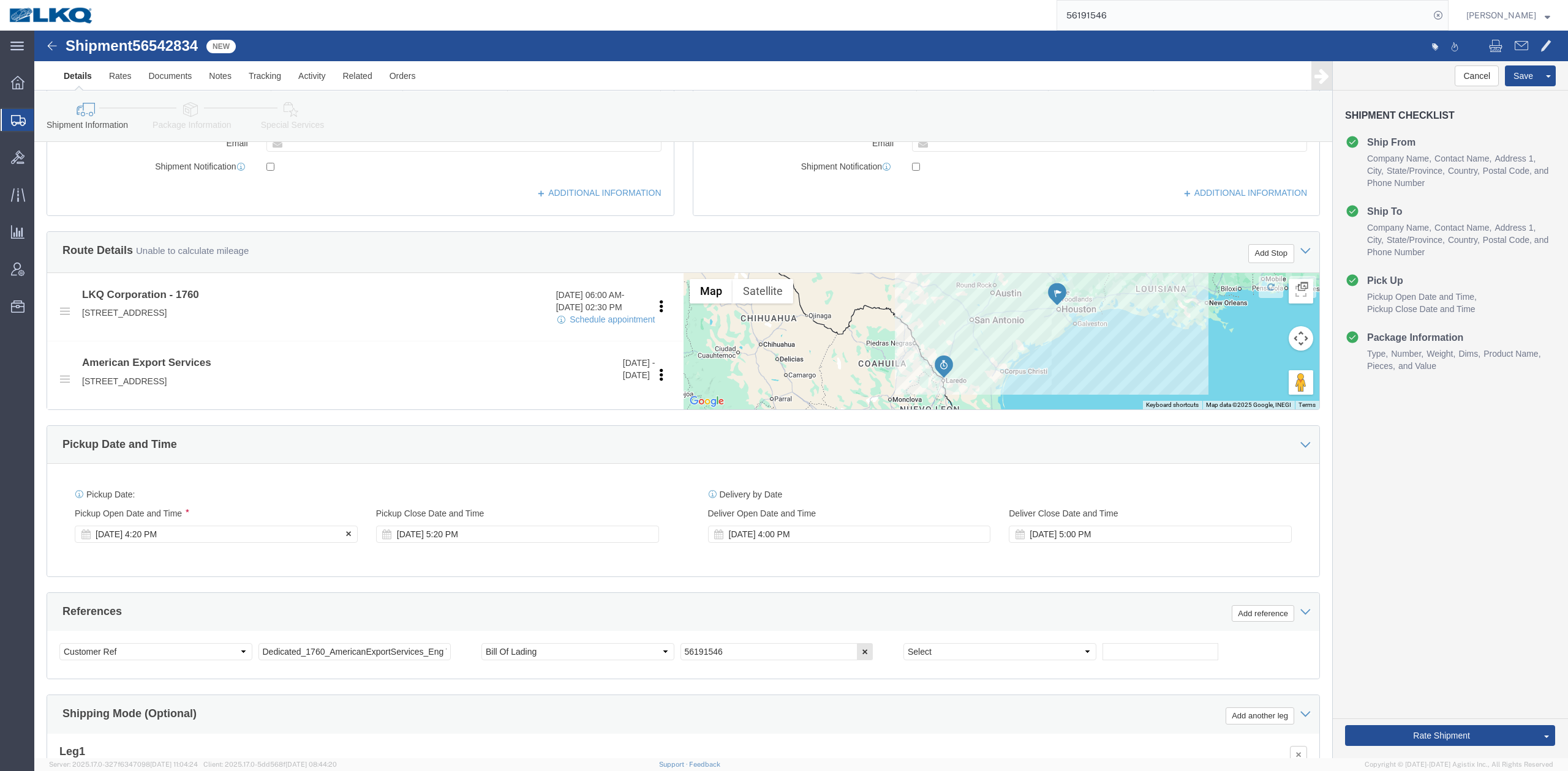
click div "Aug 19 2025 4:20 PM"
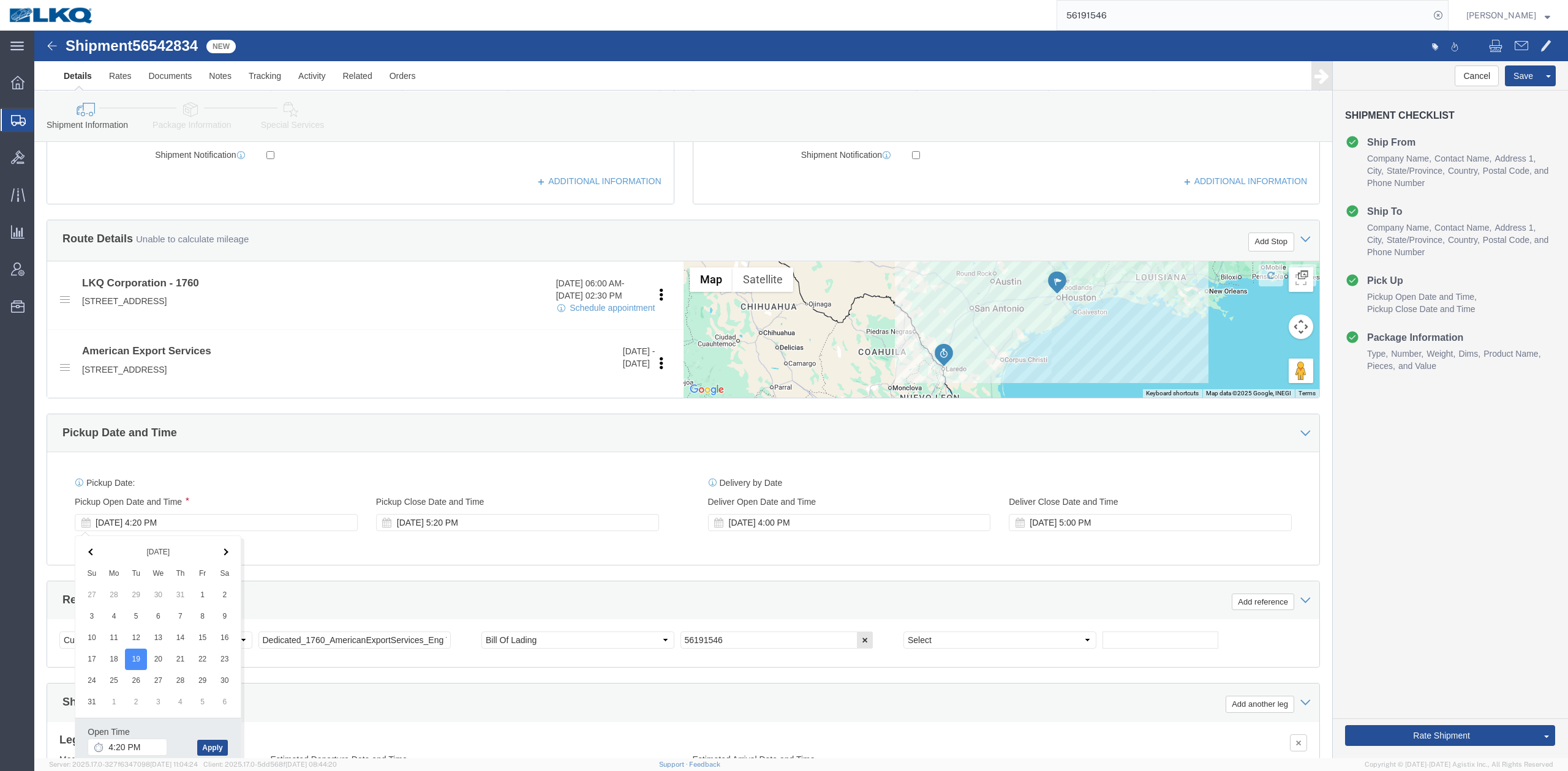
click div "Pickup Date and Time"
click span "56542834"
copy span "56542834"
click input "56191546"
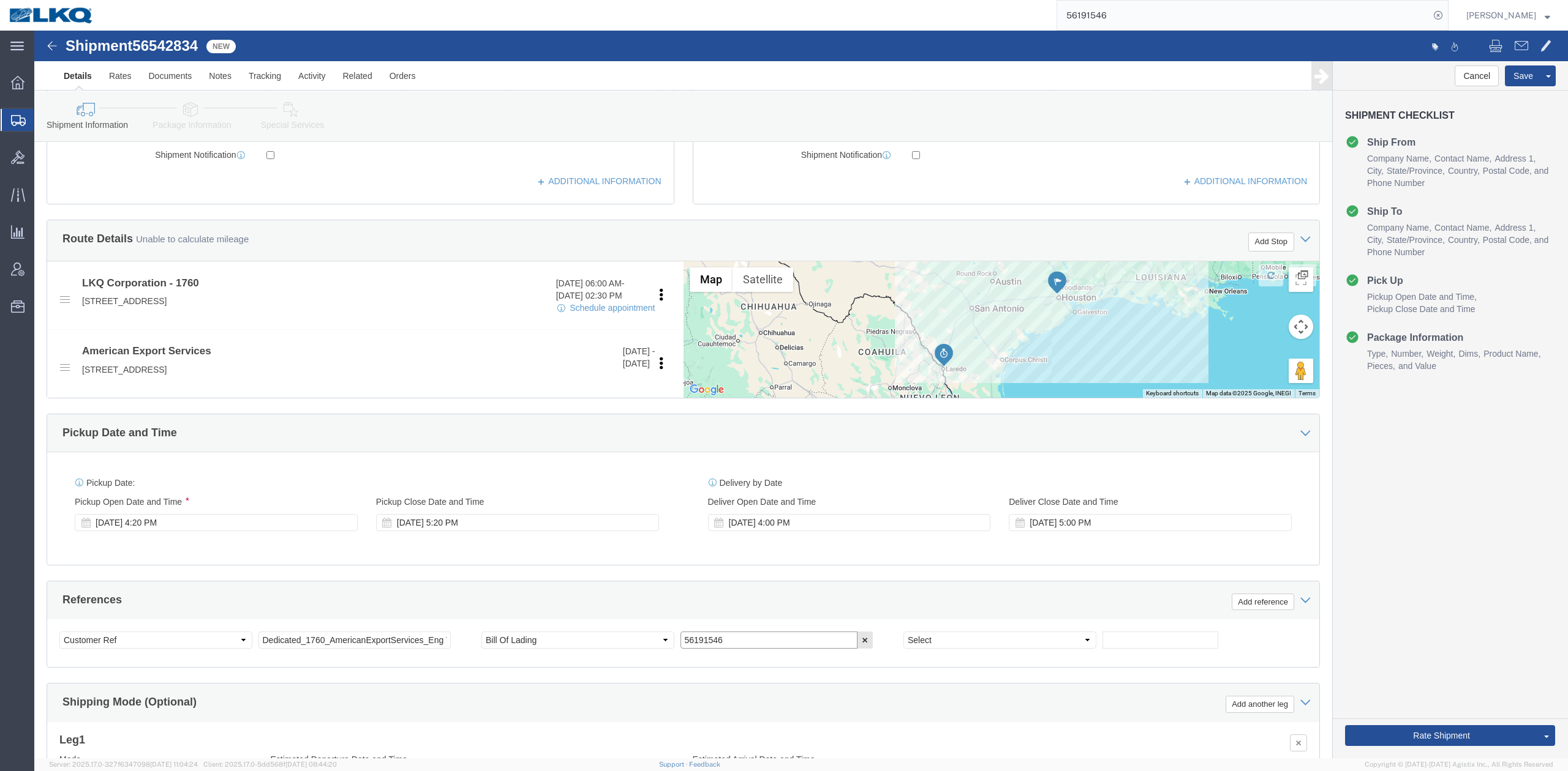
click input "56191546"
paste input "542834"
type input "56542834"
click div "References Add reference"
click button
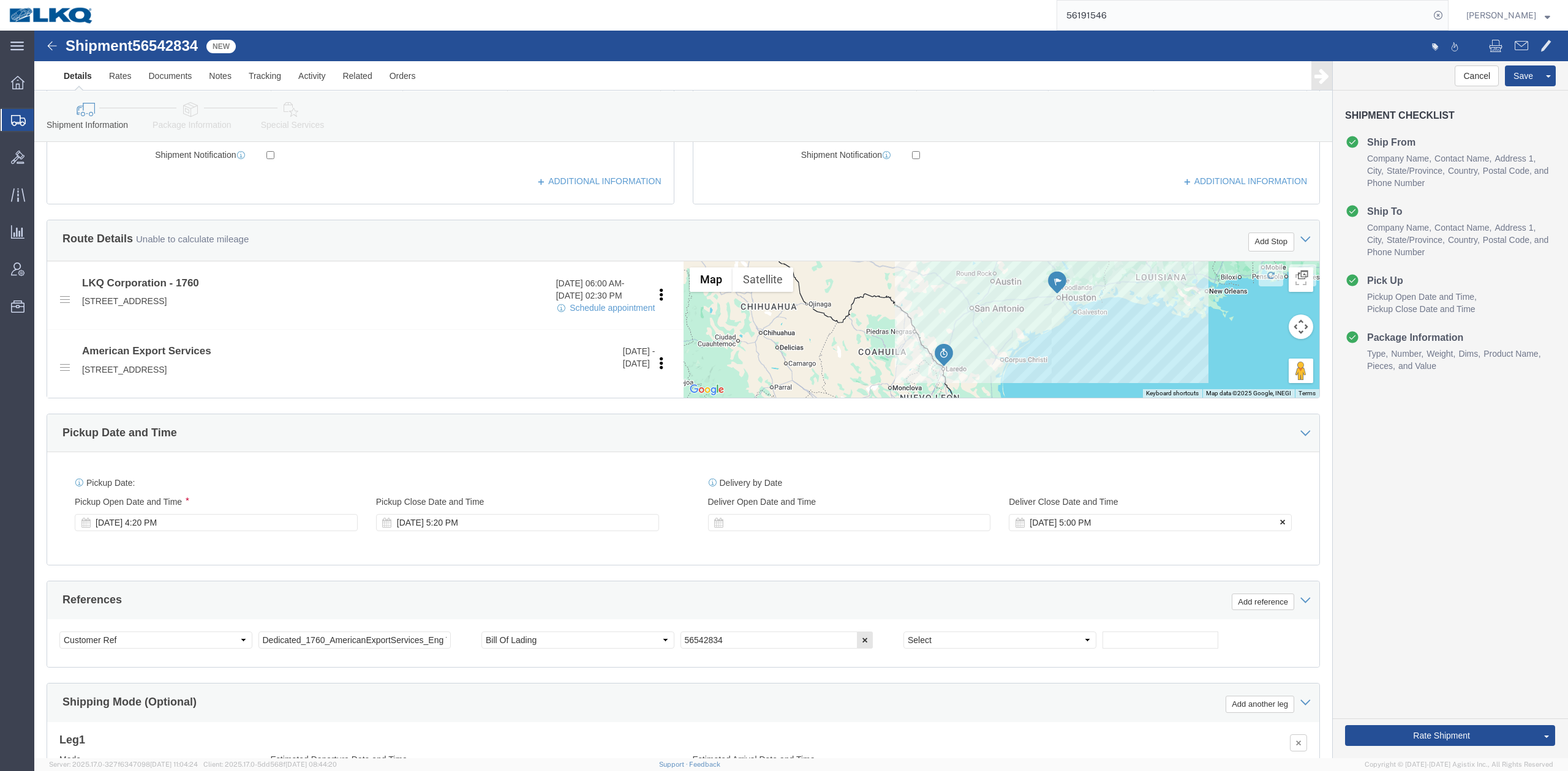
click button
click button "Rate Shipment"
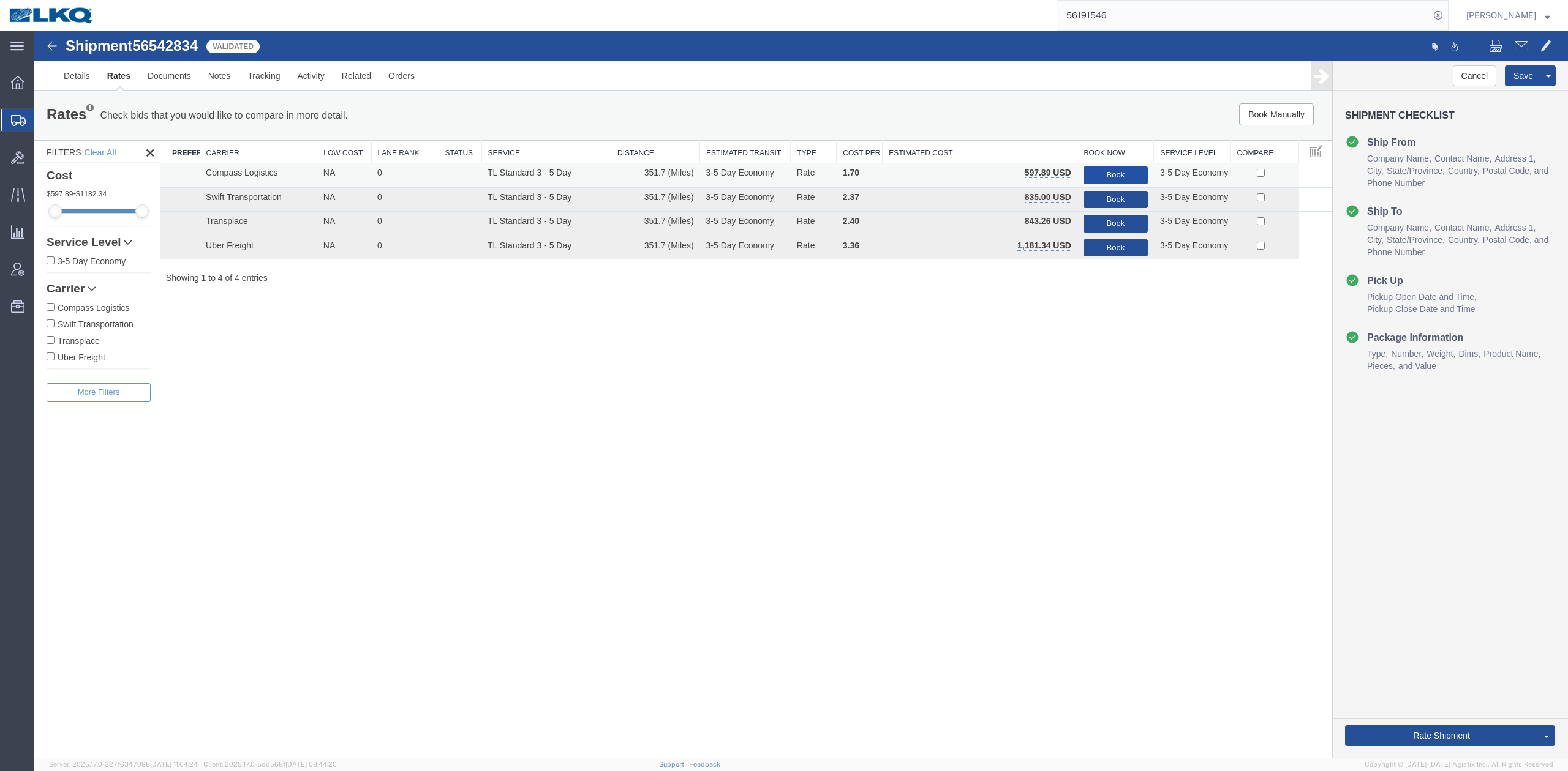
click at [1117, 169] on button "Book" at bounding box center [1115, 175] width 64 height 18
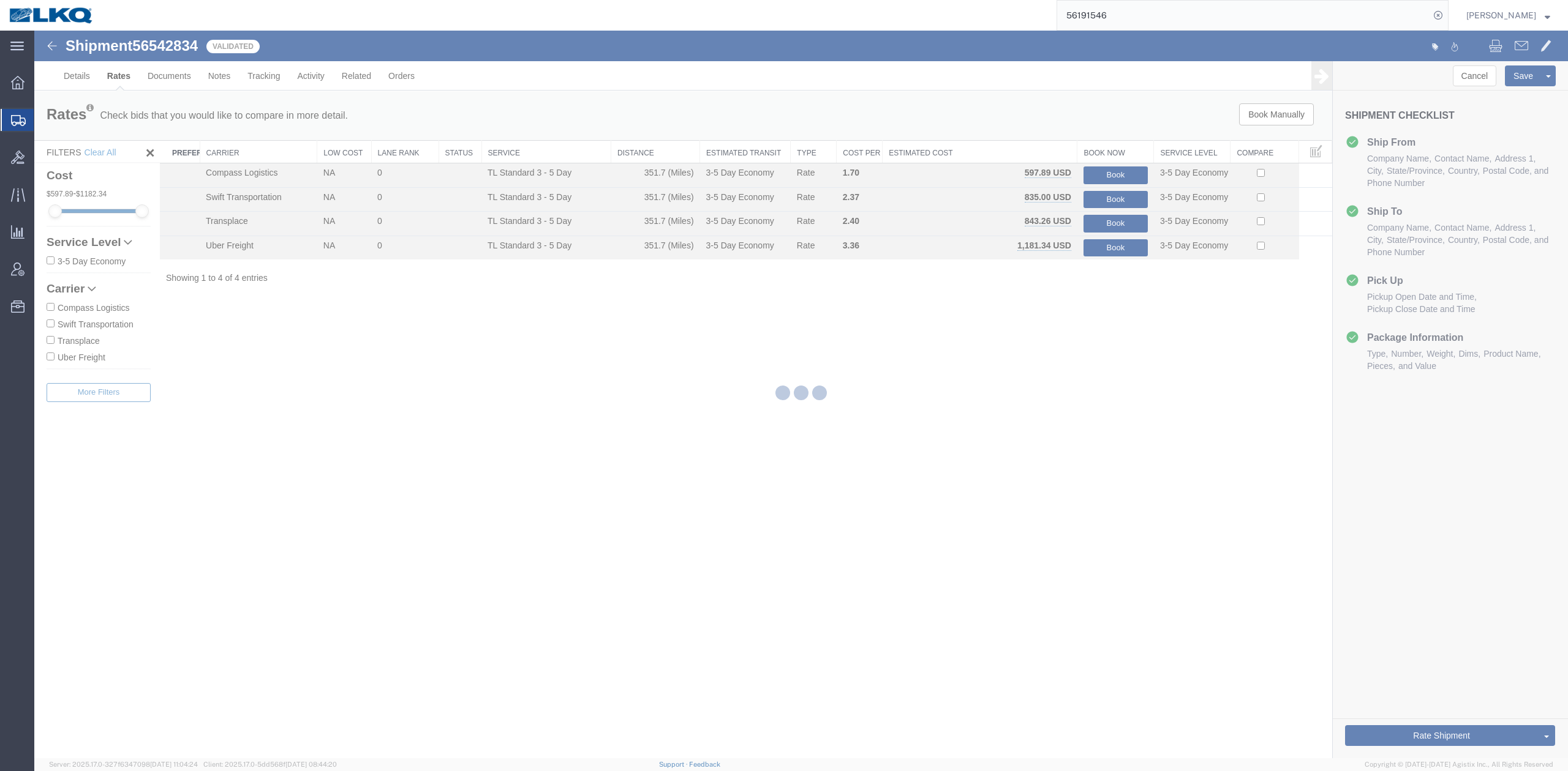
click at [1155, 21] on input "56191546" at bounding box center [1243, 15] width 372 height 29
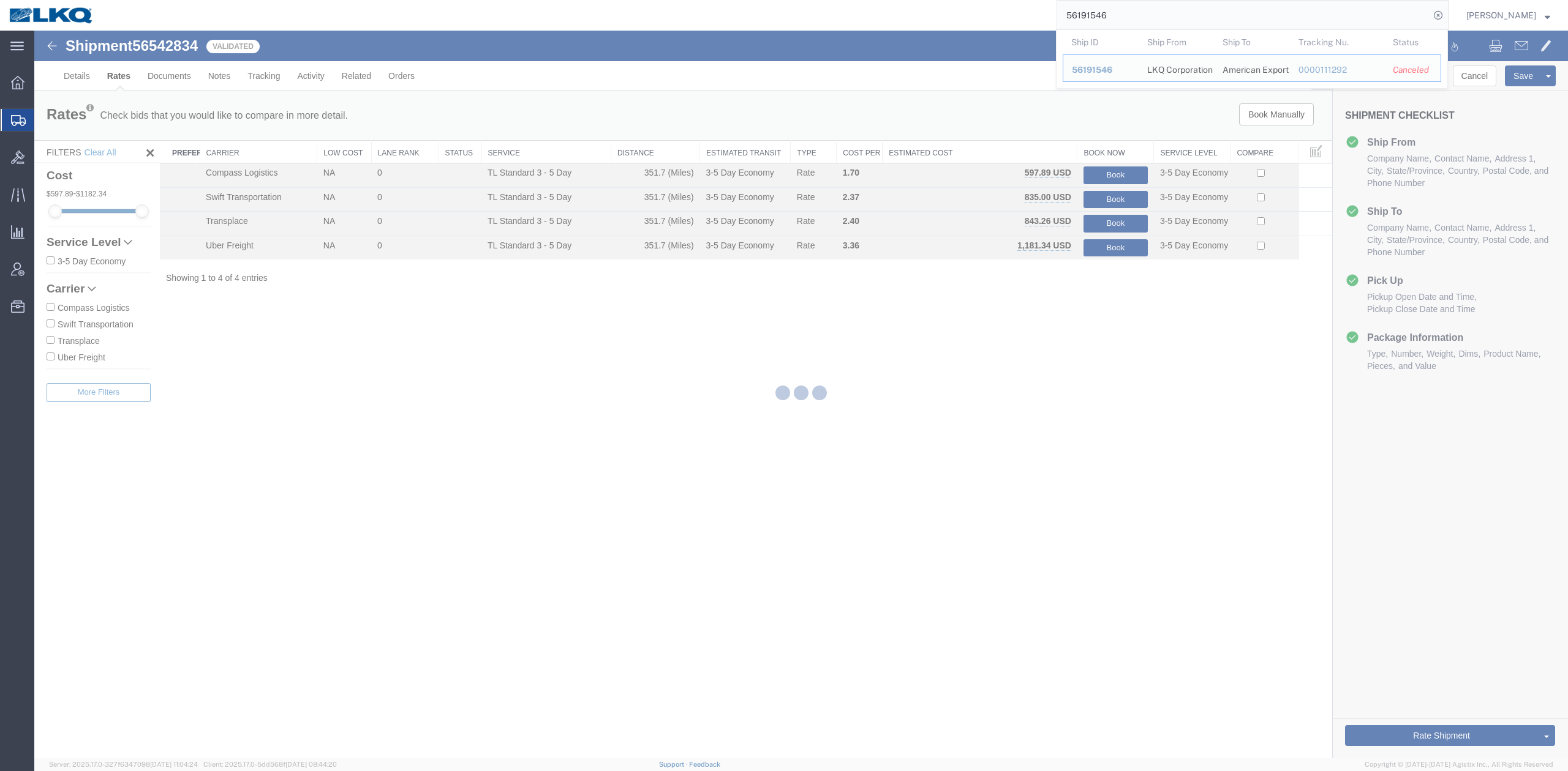
click at [1155, 10] on input "56191546" at bounding box center [1243, 15] width 372 height 29
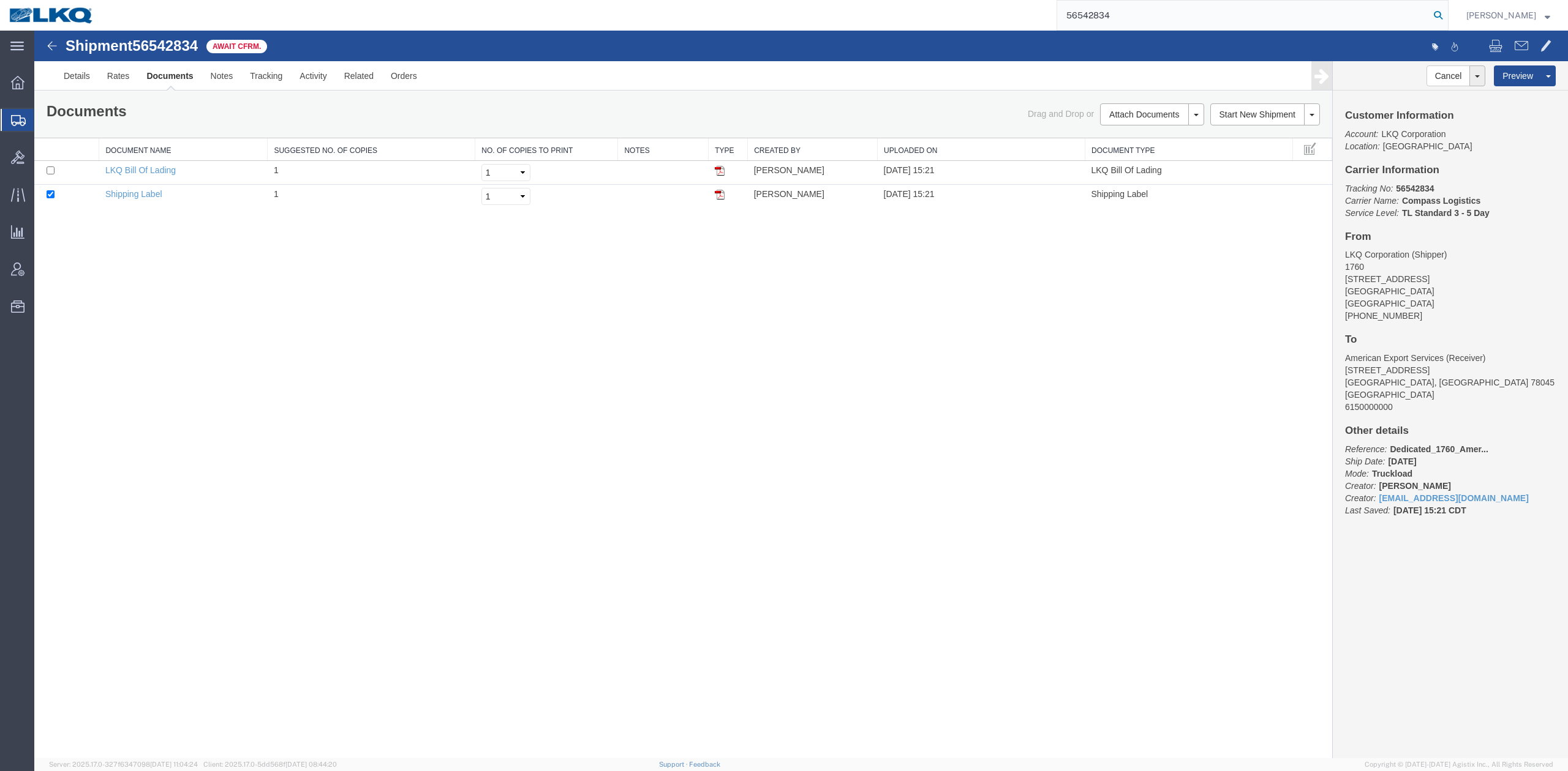
type input "56542834"
click at [1446, 21] on icon at bounding box center [1438, 15] width 17 height 17
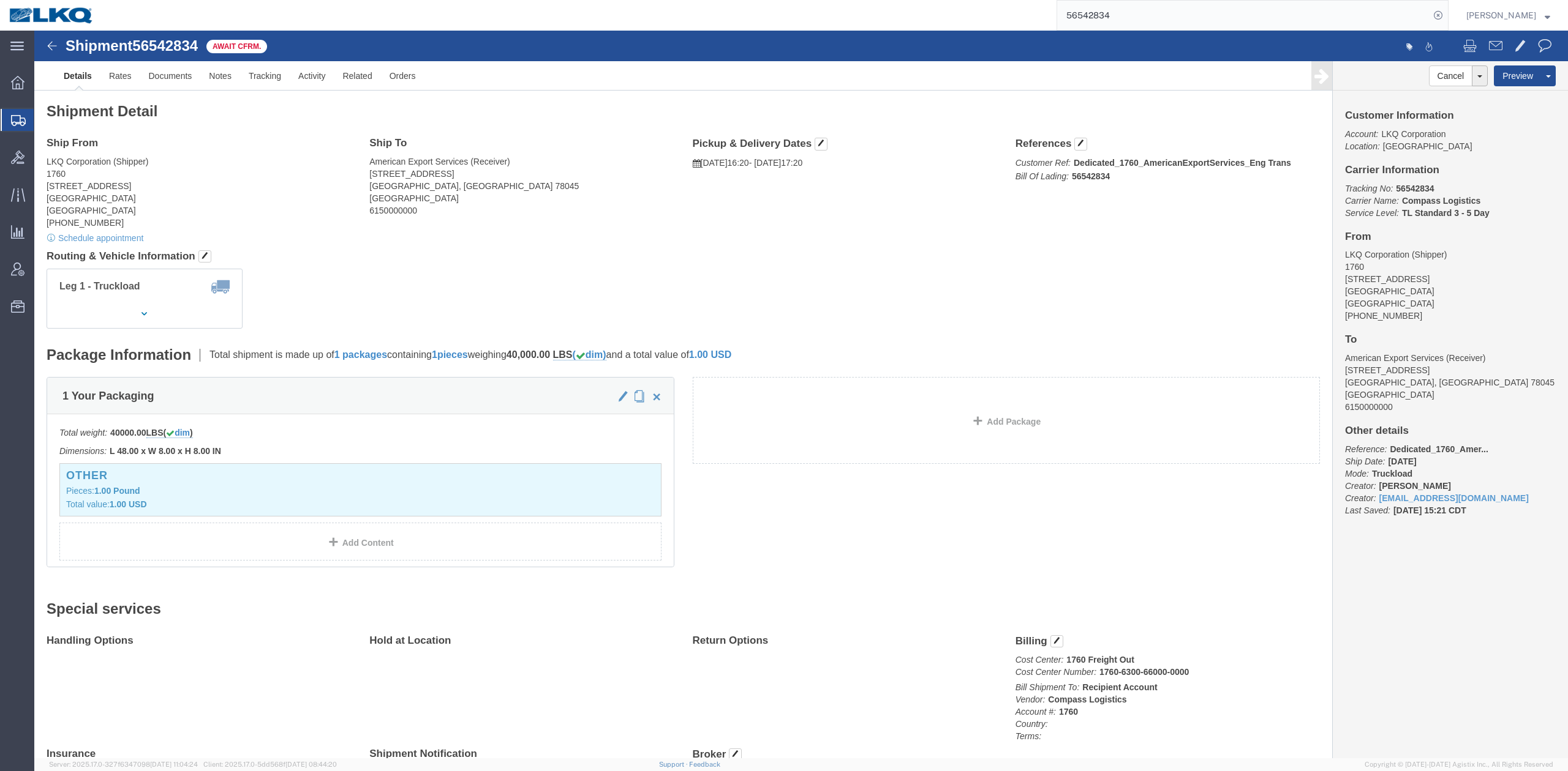
click h4 "Pickup & Delivery Dates Edit date and time"
click span "button"
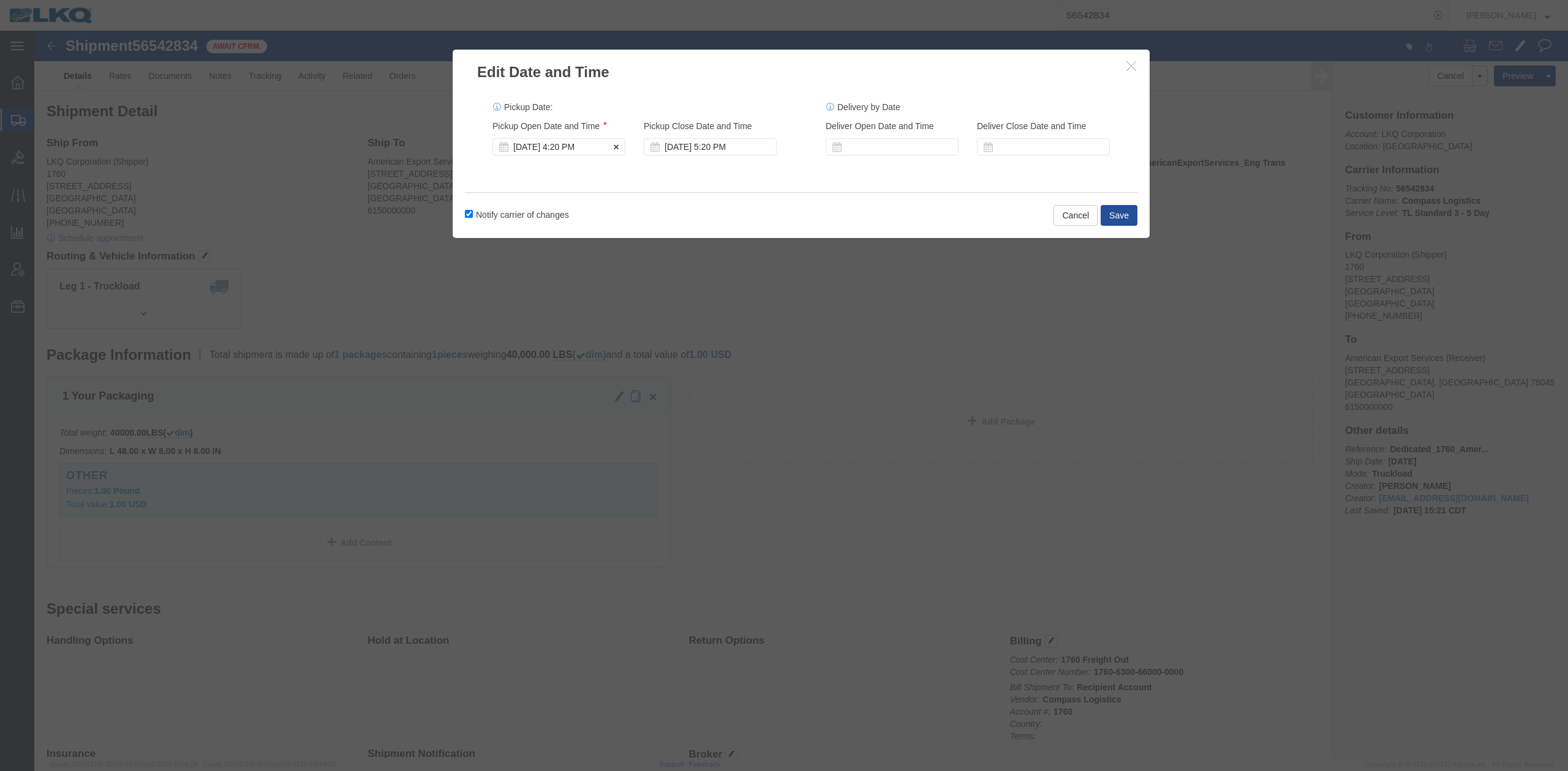
click div "Aug 19 2025 4:20 PM"
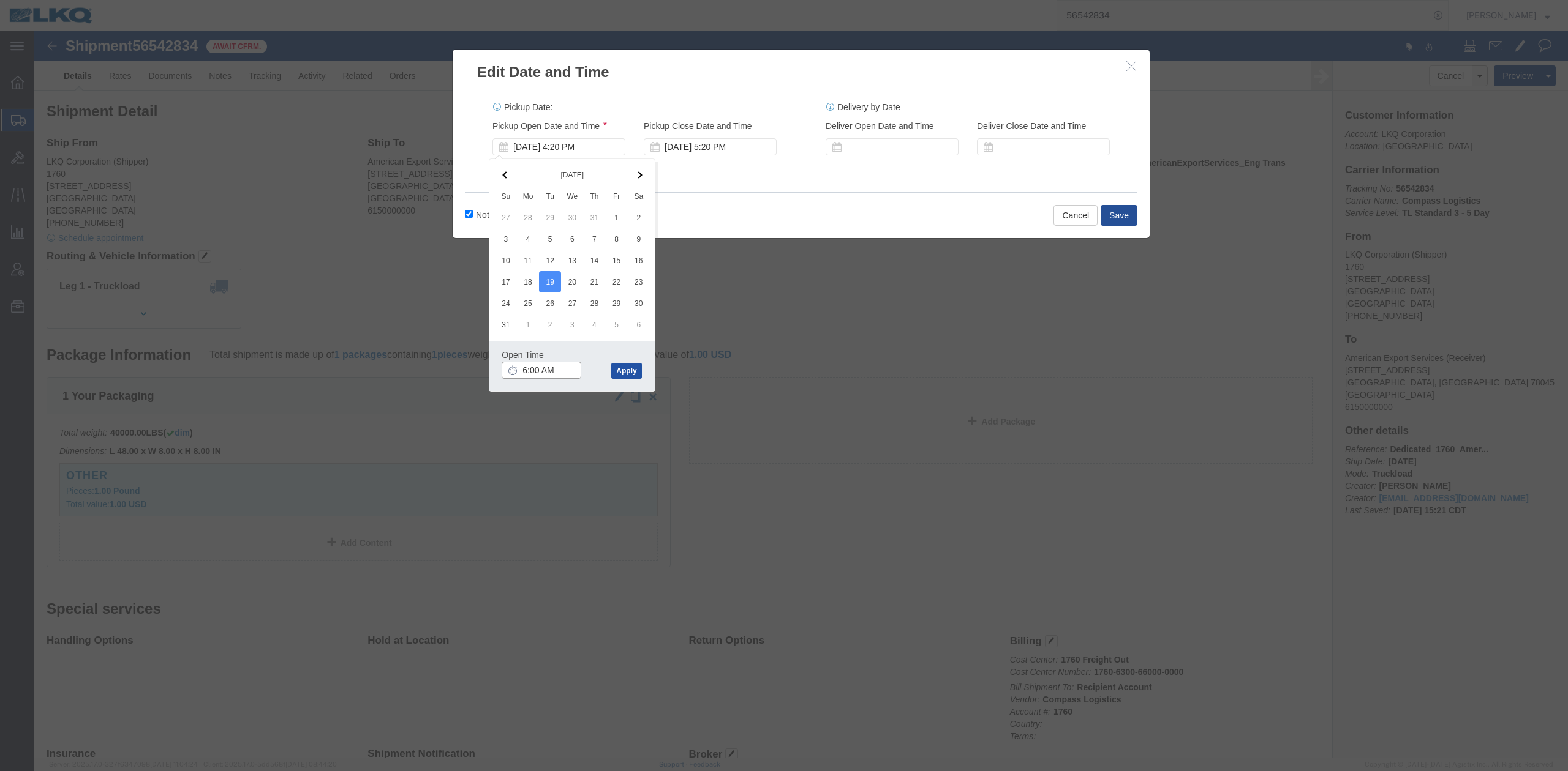
type input "6:00 AM"
click div "Open Time 6:00 AM Aug 19 2025 4:20 PM - Aug 19 2025 4:20 PM Cancel Apply"
drag, startPoint x: 591, startPoint y: 338, endPoint x: 615, endPoint y: 273, distance: 69.3
click button "Apply"
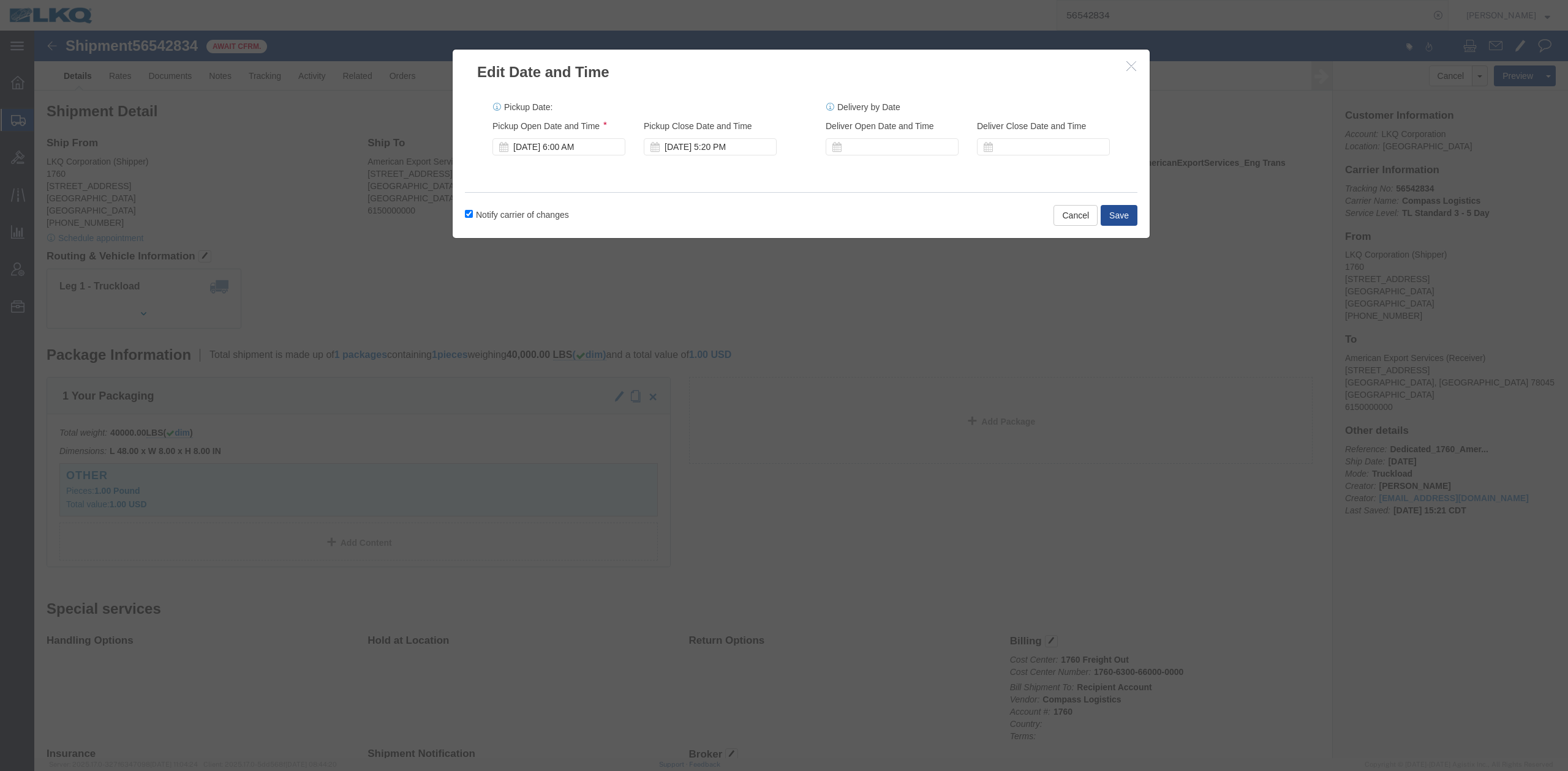
click div "Pickup Start Date Pickup Start Time Pickup Open Date and Time Aug 19 2025 6:00 …"
click div "Aug 19 2025 5:20 PM"
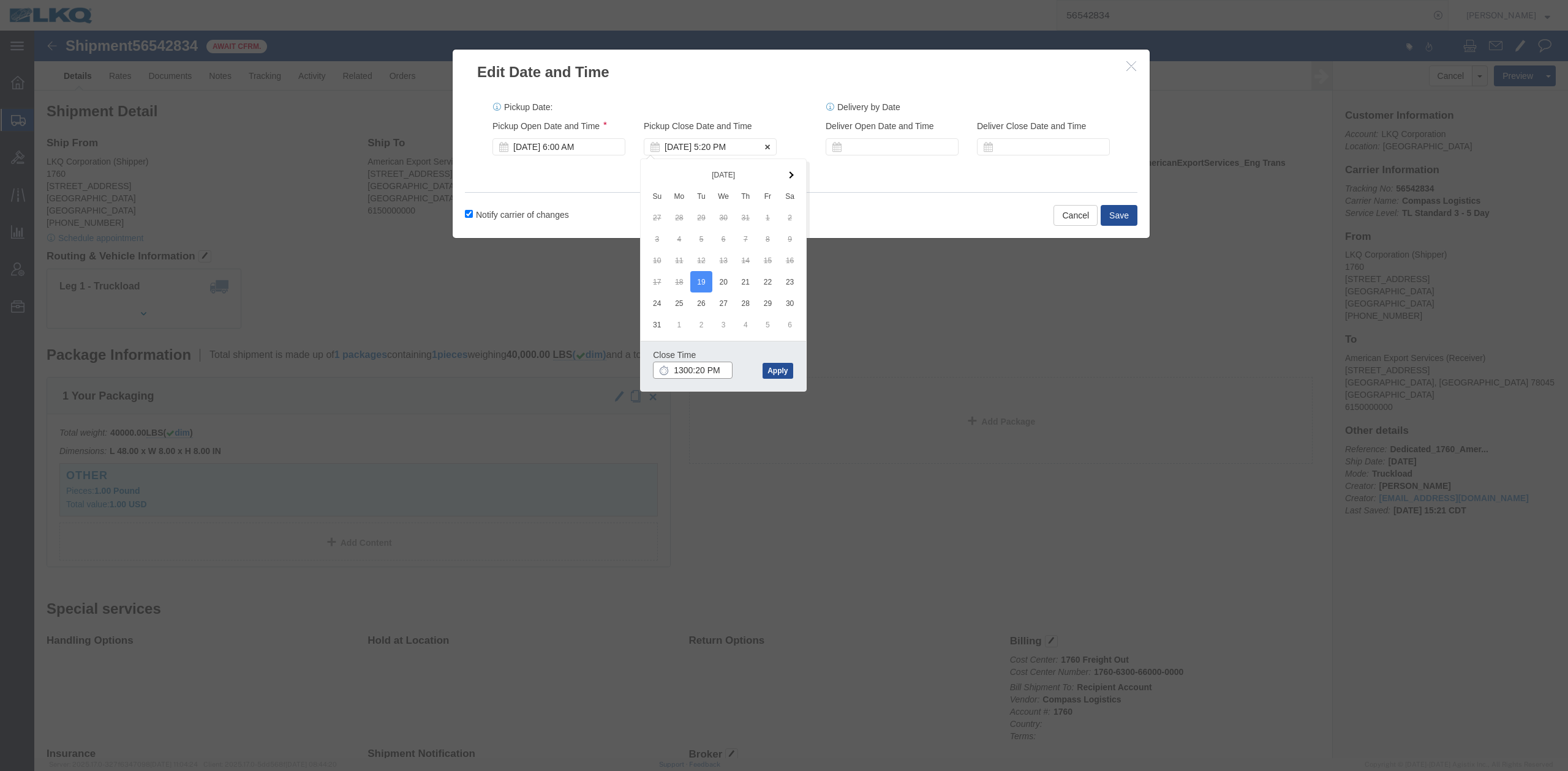
type input "1:00 PM"
click button "Apply"
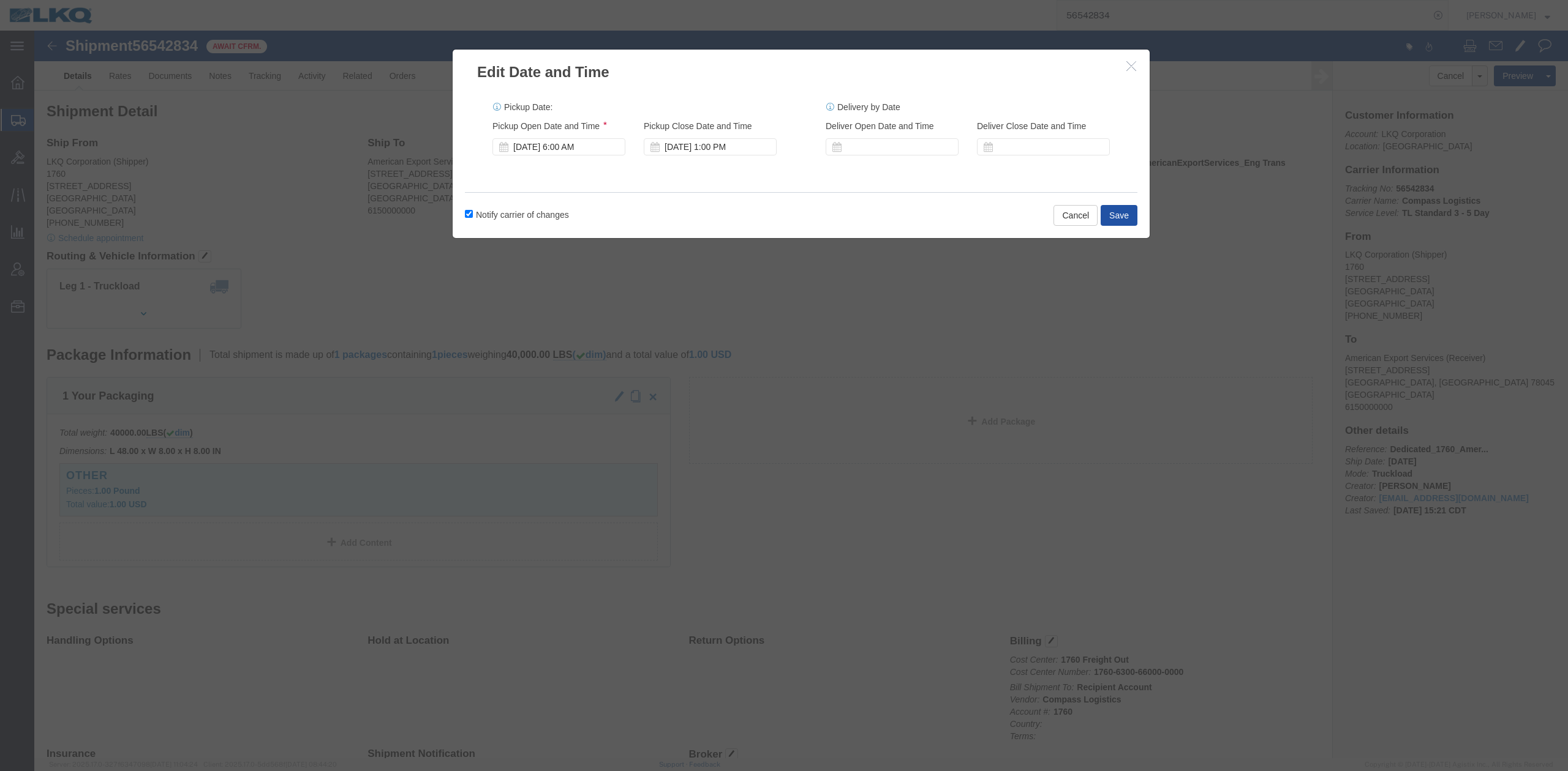
click button "Save"
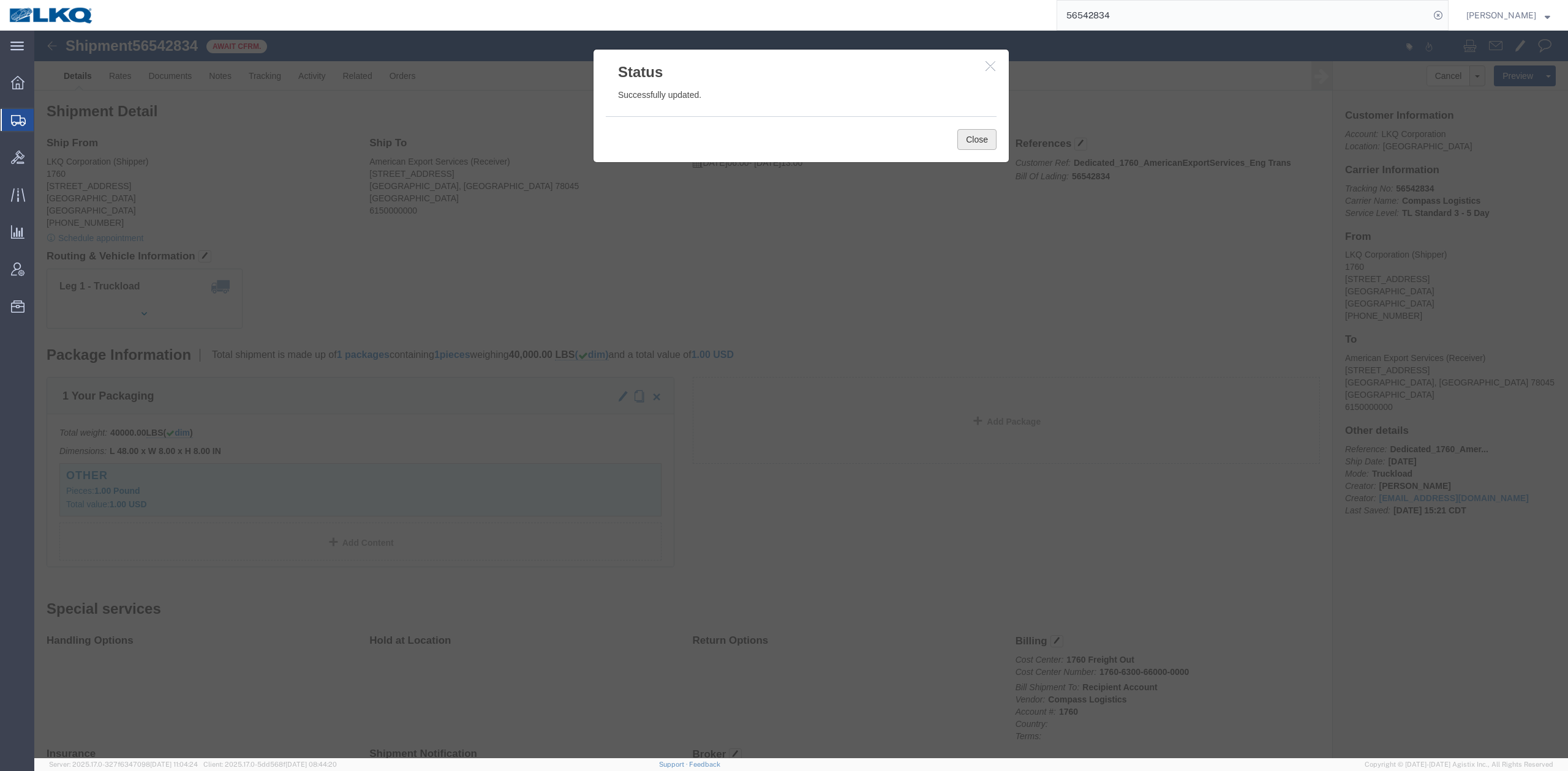
click div "Status Successfully updated. Close"
click button "Close"
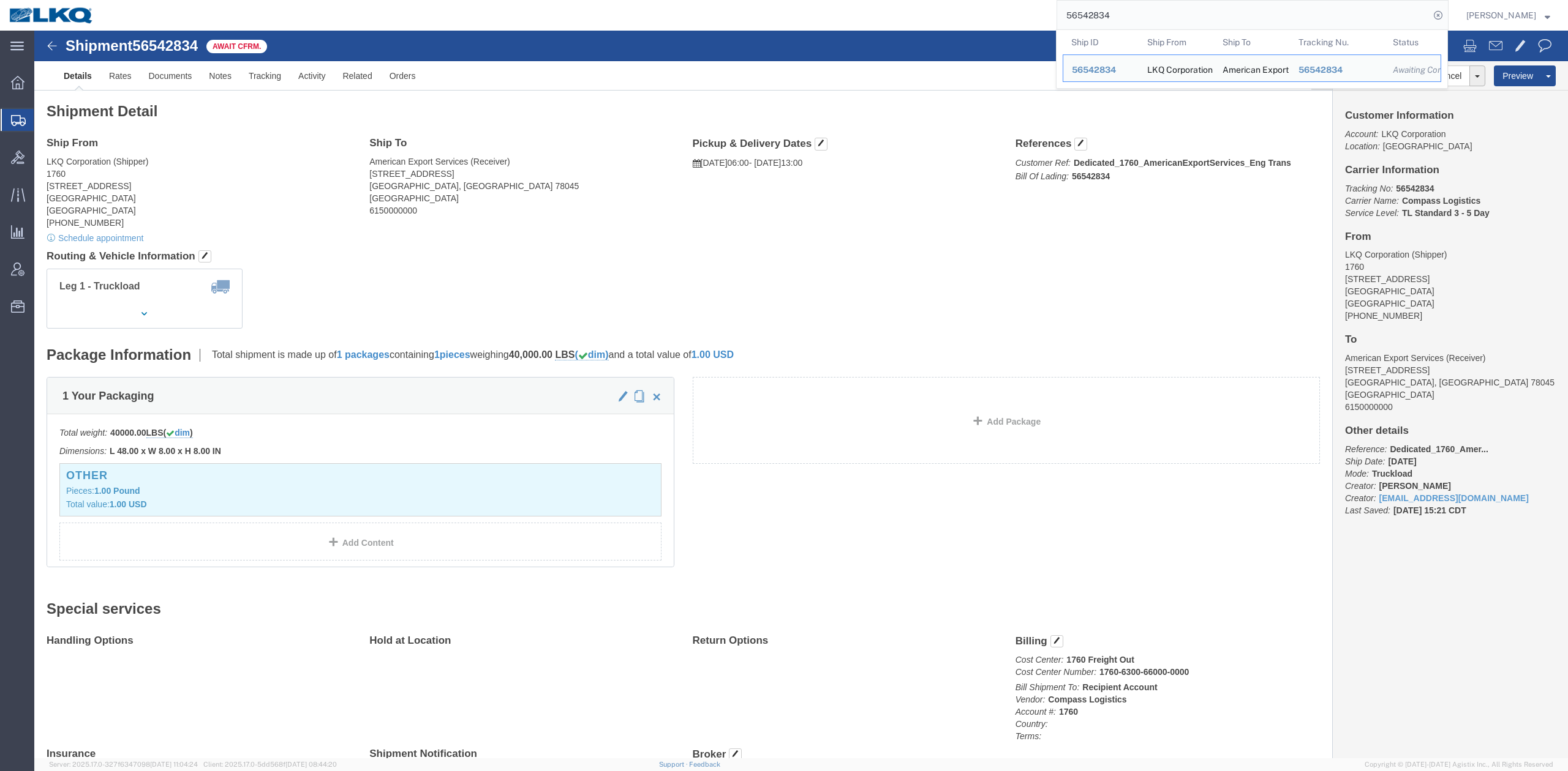
click at [1201, 5] on input "56542834" at bounding box center [1243, 15] width 372 height 29
paste input "0417"
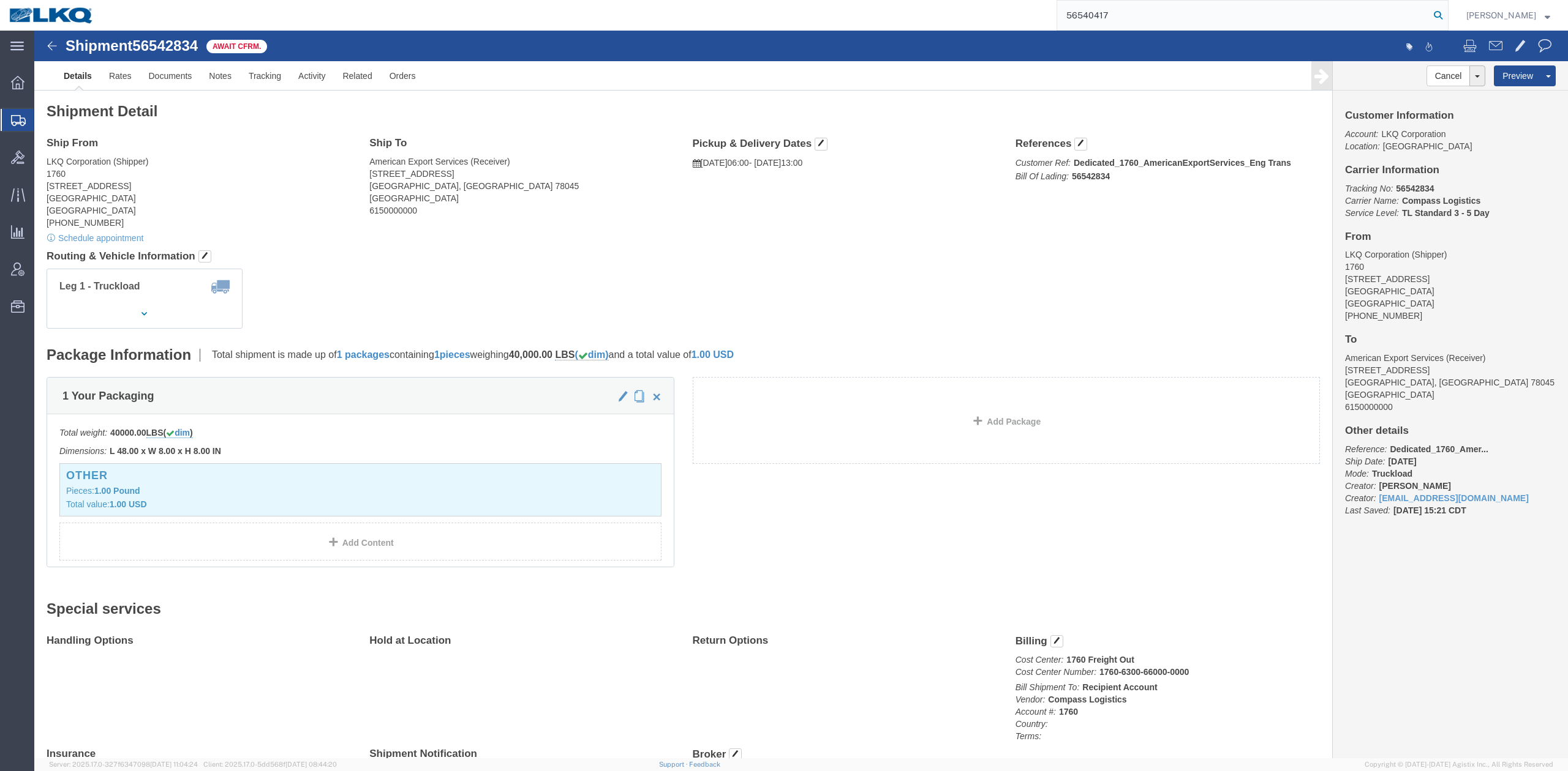
type input "56540417"
click at [1446, 16] on icon at bounding box center [1438, 15] width 17 height 17
